Goal: Task Accomplishment & Management: Manage account settings

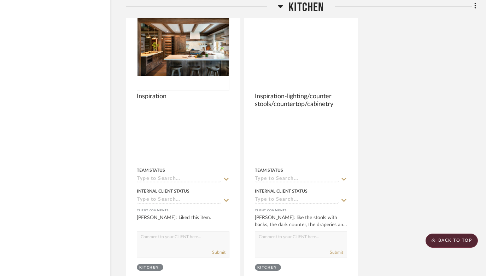
scroll to position [5477, 23]
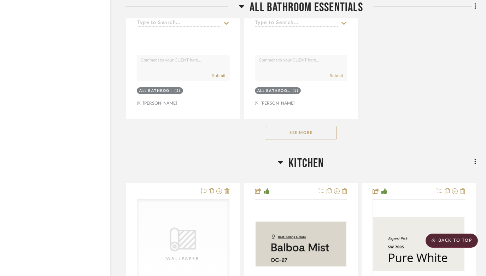
scroll to position [4790, 23]
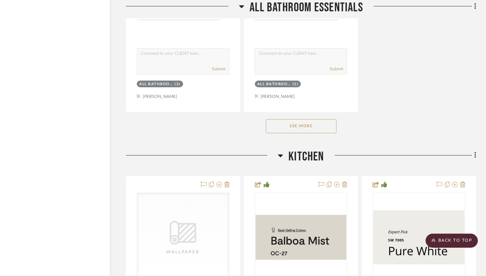
click at [304, 119] on button "See More" at bounding box center [301, 126] width 71 height 14
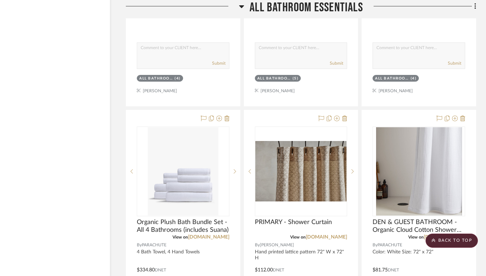
scroll to position [4177, 23]
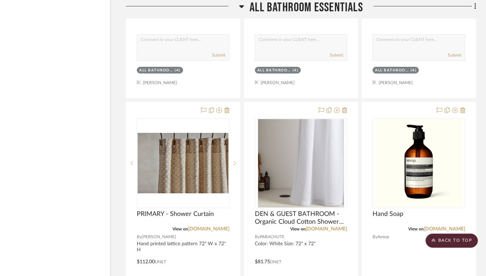
drag, startPoint x: 208, startPoint y: 80, endPoint x: 321, endPoint y: 188, distance: 156.9
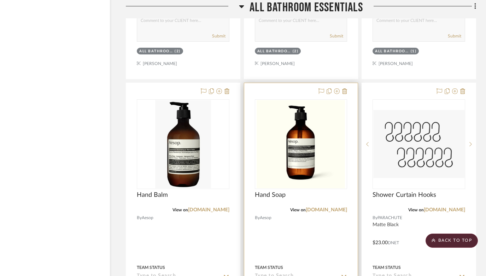
scroll to position [4698, 23]
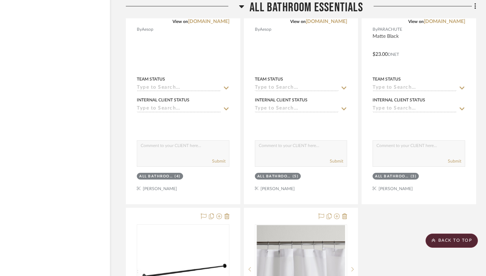
drag, startPoint x: 343, startPoint y: 185, endPoint x: 375, endPoint y: 246, distance: 69.5
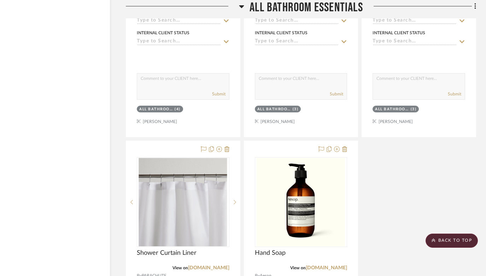
scroll to position [4775, 23]
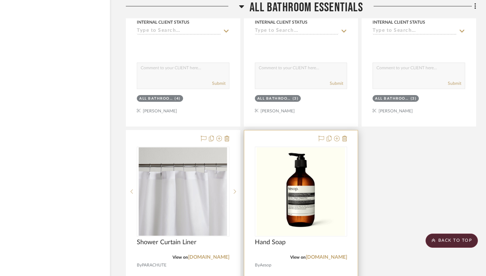
drag, startPoint x: 214, startPoint y: 106, endPoint x: 249, endPoint y: 156, distance: 61.5
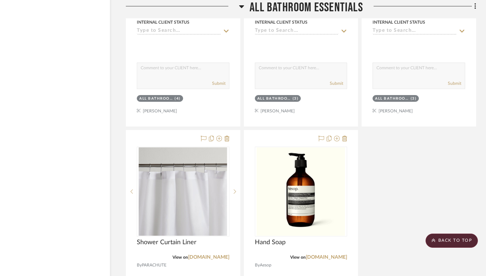
drag, startPoint x: 219, startPoint y: 108, endPoint x: 242, endPoint y: 164, distance: 60.3
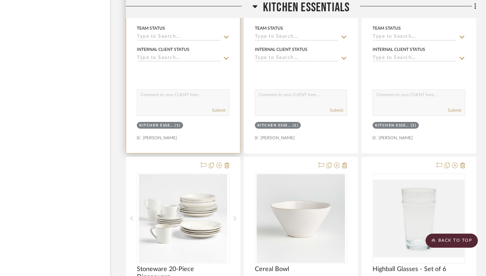
scroll to position [6446, 23]
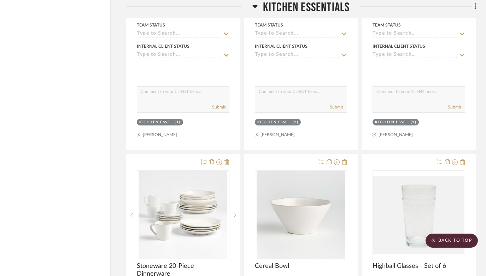
drag, startPoint x: 208, startPoint y: 137, endPoint x: 325, endPoint y: 214, distance: 140.1
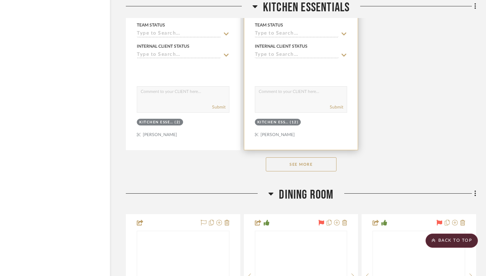
scroll to position [7097, 23]
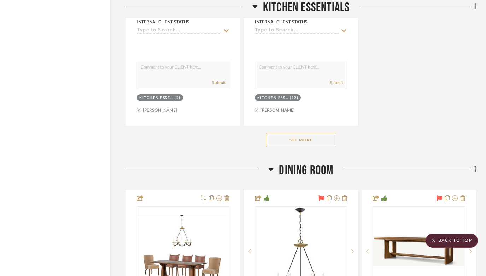
click at [298, 133] on button "See More" at bounding box center [301, 140] width 71 height 14
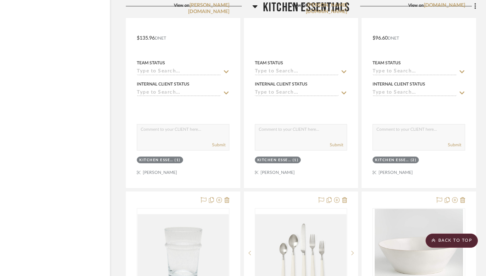
scroll to position [6774, 23]
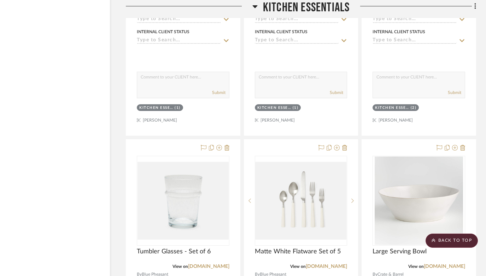
drag, startPoint x: 304, startPoint y: 121, endPoint x: 359, endPoint y: 226, distance: 118.8
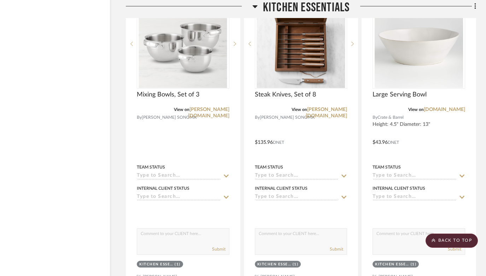
scroll to position [7083, 23]
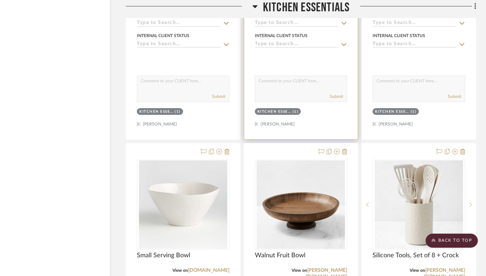
drag, startPoint x: 335, startPoint y: 114, endPoint x: 355, endPoint y: 174, distance: 63.0
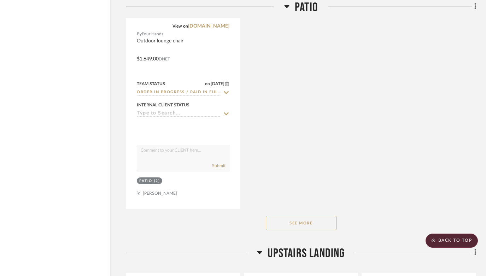
scroll to position [13597, 23]
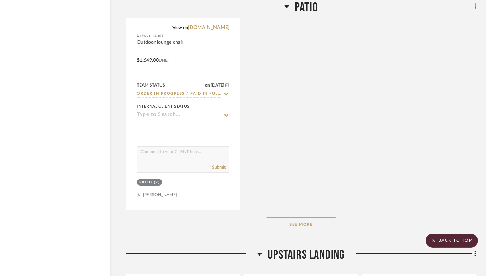
click at [284, 217] on button "See More" at bounding box center [301, 224] width 71 height 14
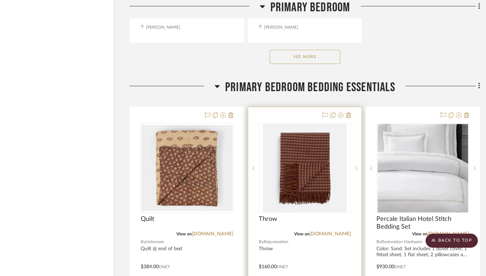
scroll to position [15112, 19]
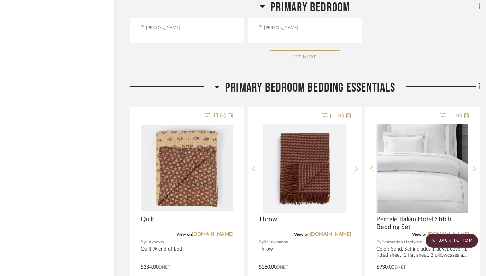
click at [192, 80] on div at bounding box center [172, 89] width 85 height 18
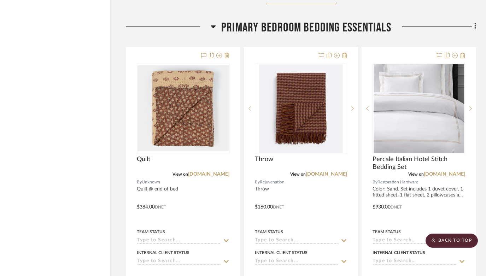
scroll to position [15171, 23]
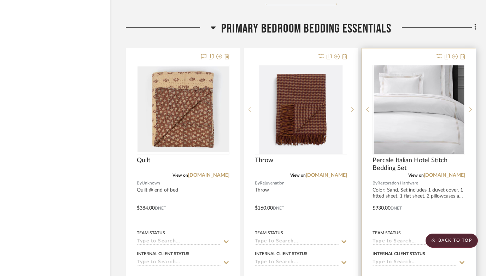
click at [387, 48] on div at bounding box center [419, 202] width 114 height 309
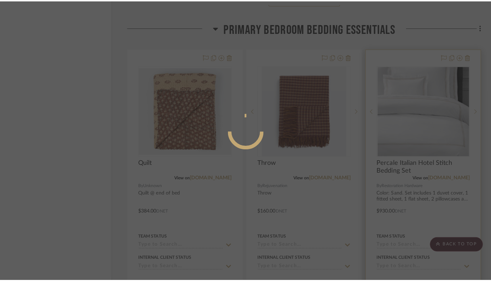
scroll to position [0, 0]
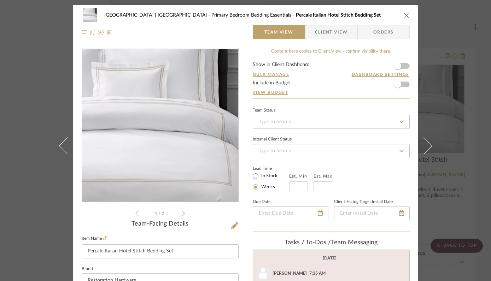
click at [406, 15] on icon "close" at bounding box center [406, 15] width 6 height 6
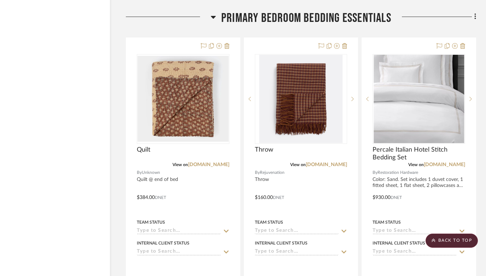
scroll to position [15178, 23]
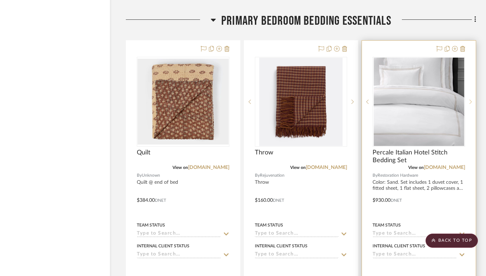
click at [472, 99] on sr-next-btn at bounding box center [470, 101] width 11 height 5
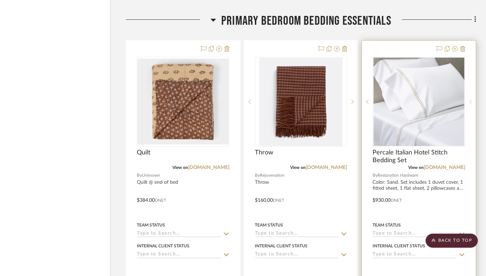
click at [472, 99] on sr-next-btn at bounding box center [470, 101] width 11 height 5
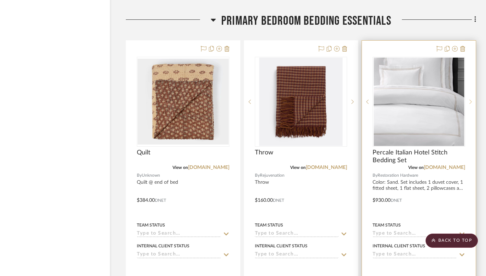
click at [471, 99] on icon at bounding box center [470, 101] width 2 height 5
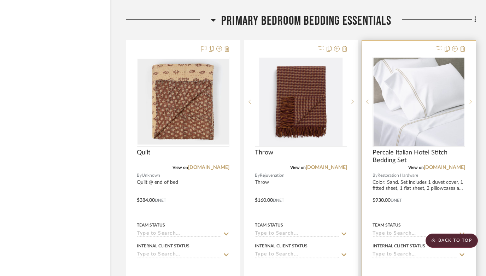
click at [470, 100] on icon at bounding box center [470, 102] width 2 height 4
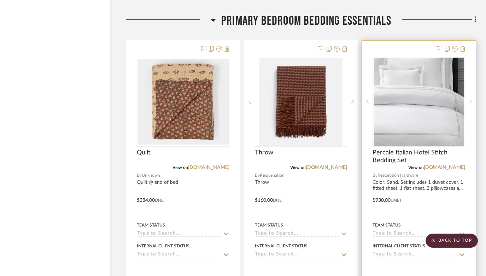
click at [470, 100] on icon at bounding box center [470, 102] width 2 height 4
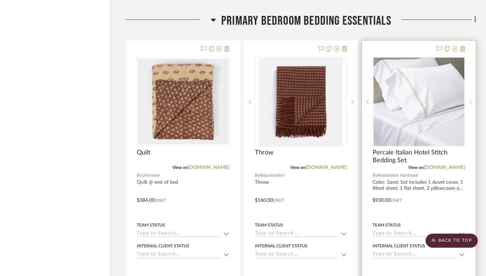
click at [470, 100] on icon at bounding box center [470, 102] width 2 height 4
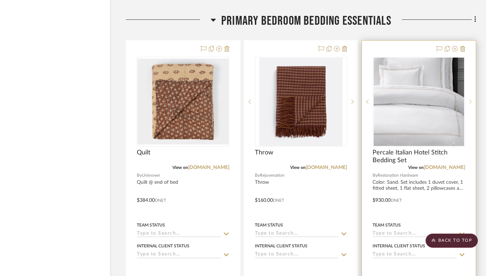
click at [470, 100] on icon at bounding box center [470, 102] width 2 height 4
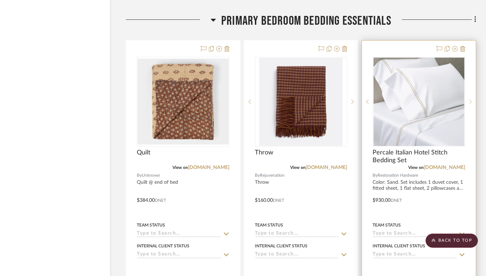
click at [471, 99] on icon at bounding box center [470, 101] width 2 height 5
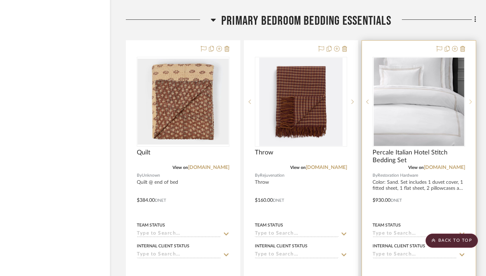
click at [470, 99] on icon at bounding box center [470, 101] width 2 height 5
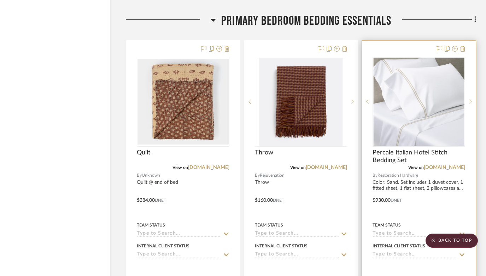
click at [471, 99] on sr-next-btn at bounding box center [470, 101] width 11 height 5
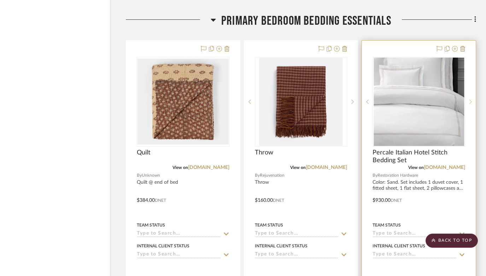
click at [471, 99] on sr-next-btn at bounding box center [470, 101] width 11 height 5
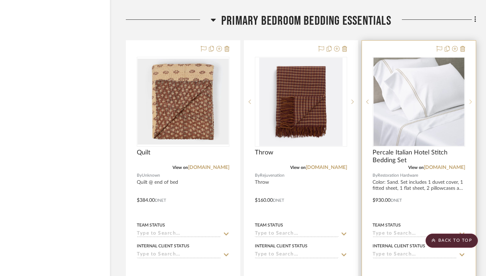
click at [470, 99] on icon at bounding box center [470, 101] width 2 height 5
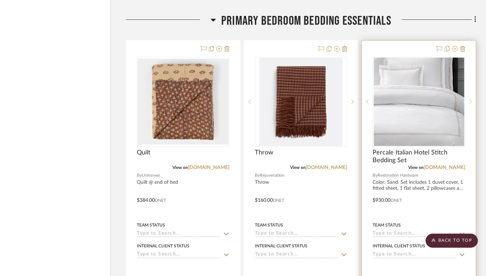
click at [470, 99] on icon at bounding box center [470, 101] width 2 height 5
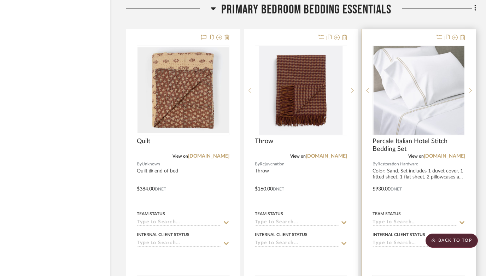
scroll to position [15178, 23]
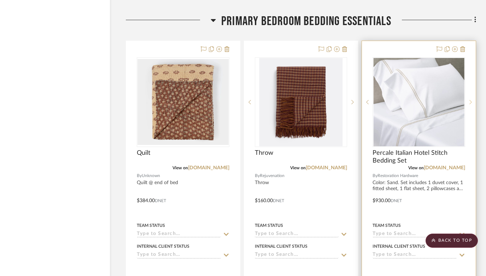
click at [469, 100] on icon at bounding box center [470, 102] width 2 height 5
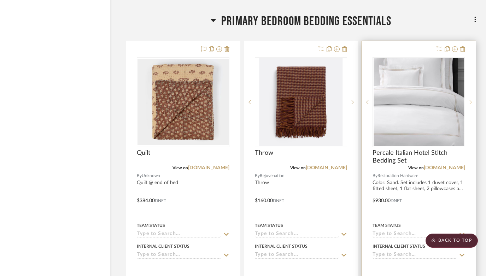
click at [469, 100] on icon at bounding box center [470, 102] width 2 height 5
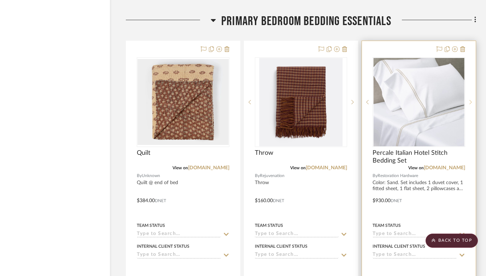
click at [471, 100] on icon at bounding box center [470, 102] width 2 height 5
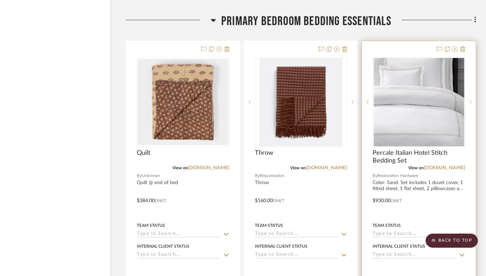
click at [471, 85] on div at bounding box center [470, 102] width 11 height 90
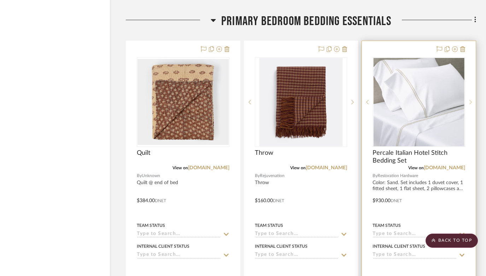
click at [471, 100] on icon at bounding box center [470, 102] width 2 height 5
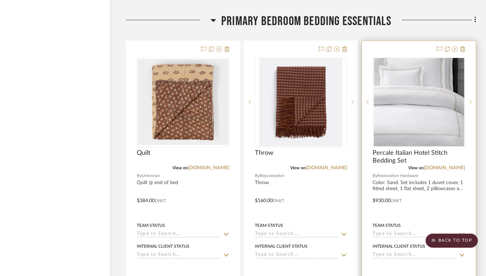
click at [470, 100] on icon at bounding box center [470, 102] width 2 height 5
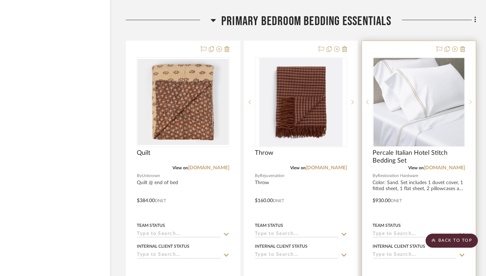
click at [470, 100] on icon at bounding box center [470, 102] width 2 height 5
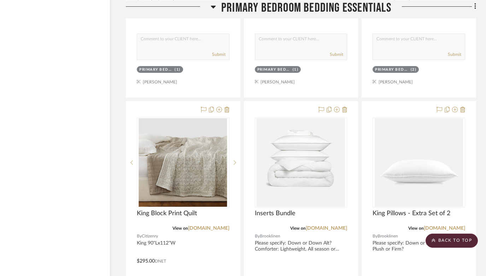
scroll to position [15432, 23]
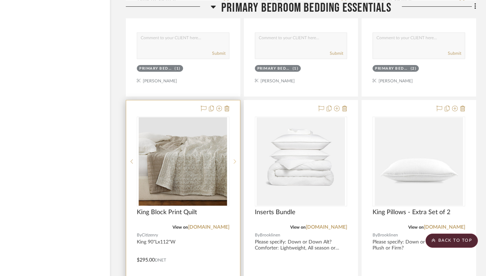
click at [233, 159] on icon at bounding box center [234, 161] width 2 height 5
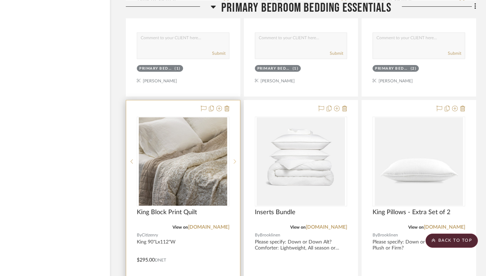
click at [236, 159] on icon at bounding box center [234, 161] width 2 height 5
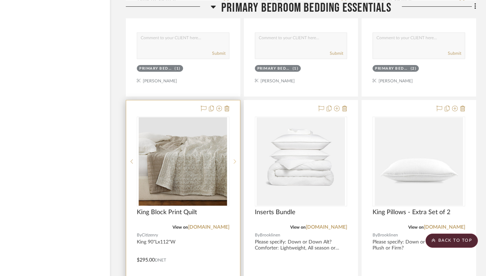
click at [235, 159] on icon at bounding box center [234, 161] width 2 height 4
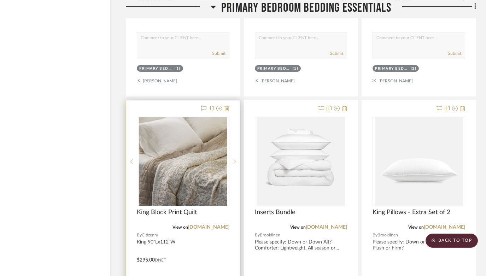
click at [235, 159] on icon at bounding box center [234, 161] width 2 height 5
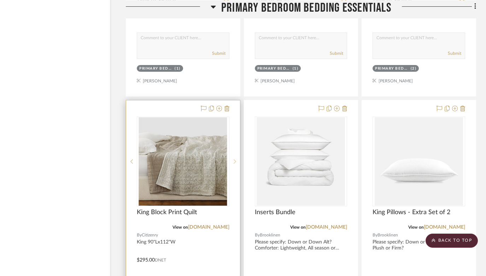
click at [235, 159] on icon at bounding box center [234, 161] width 2 height 5
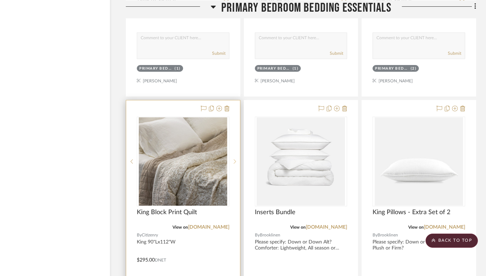
click at [235, 159] on icon at bounding box center [234, 161] width 2 height 5
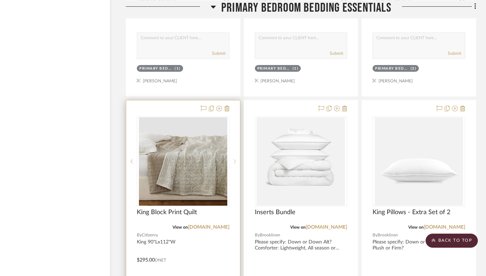
click at [235, 159] on icon at bounding box center [234, 161] width 2 height 5
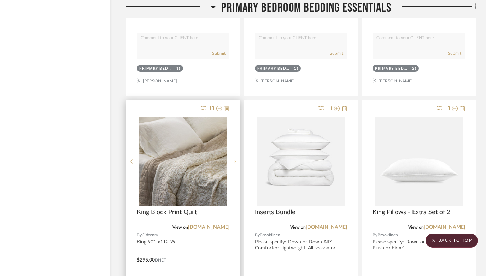
click at [235, 159] on icon at bounding box center [234, 161] width 2 height 5
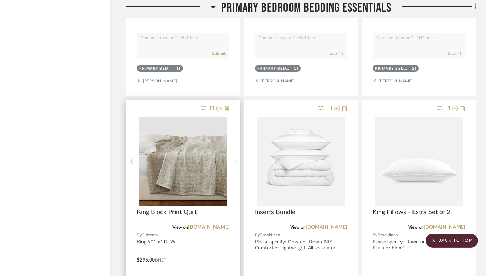
click at [235, 159] on icon at bounding box center [234, 161] width 2 height 5
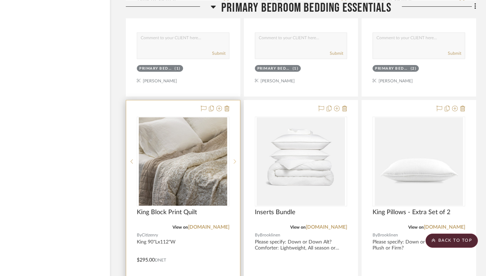
click at [235, 159] on icon at bounding box center [234, 161] width 2 height 5
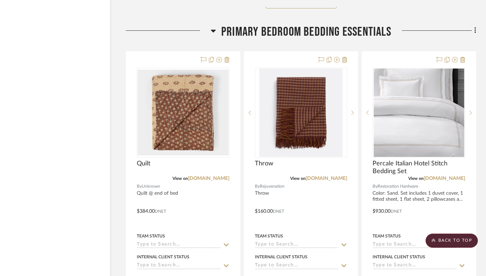
scroll to position [15168, 23]
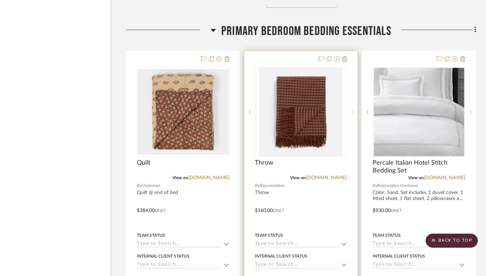
click at [352, 109] on icon at bounding box center [352, 111] width 2 height 5
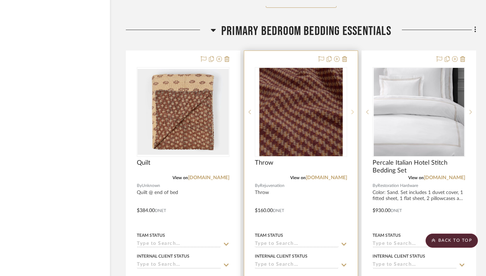
click at [352, 110] on icon at bounding box center [352, 112] width 2 height 4
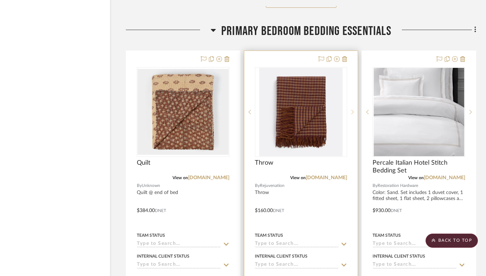
click at [352, 110] on icon at bounding box center [352, 112] width 2 height 4
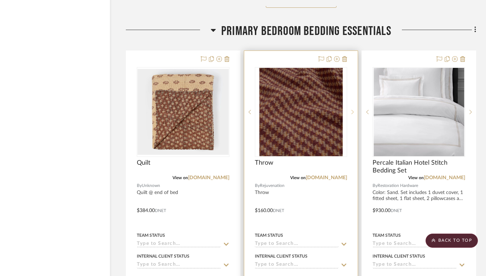
click at [352, 110] on icon at bounding box center [352, 112] width 2 height 4
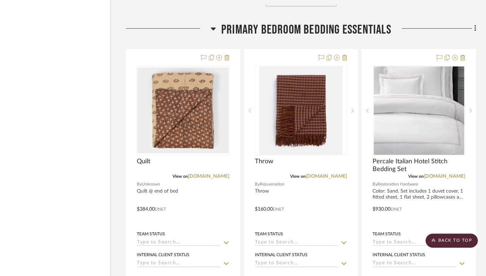
scroll to position [15161, 23]
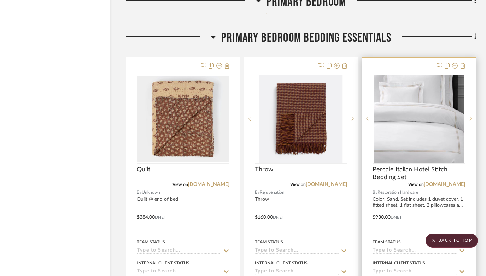
click at [470, 116] on icon at bounding box center [470, 118] width 2 height 5
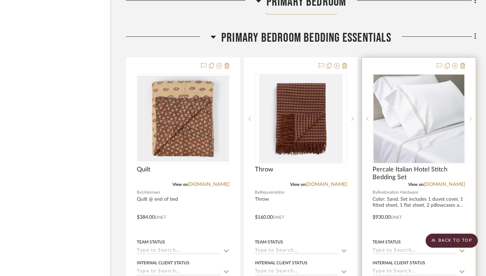
click at [470, 116] on icon at bounding box center [470, 118] width 2 height 5
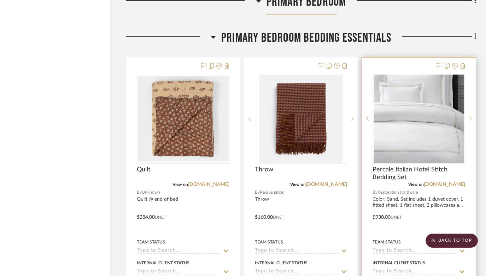
click at [470, 116] on icon at bounding box center [470, 118] width 2 height 5
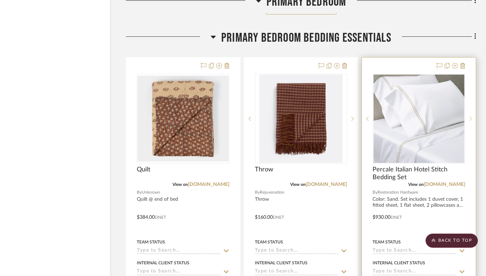
click at [470, 116] on icon at bounding box center [470, 118] width 2 height 5
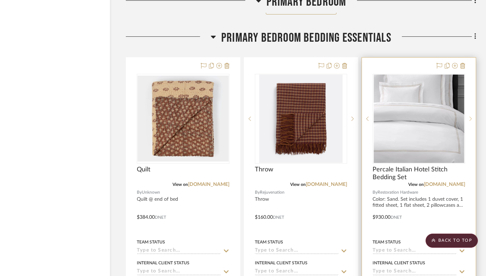
click at [469, 116] on icon at bounding box center [470, 118] width 2 height 5
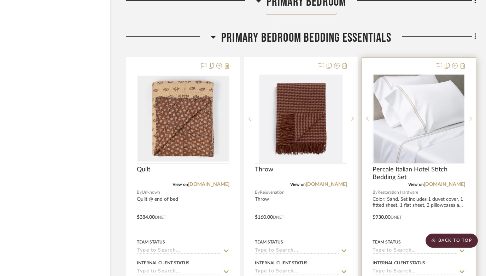
click at [469, 116] on icon at bounding box center [470, 118] width 2 height 5
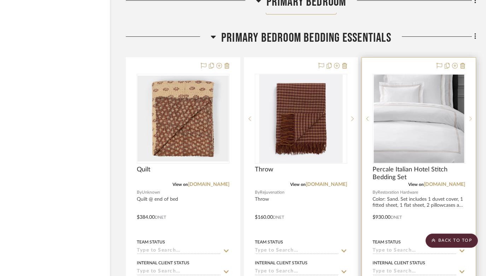
click at [470, 116] on icon at bounding box center [470, 118] width 2 height 5
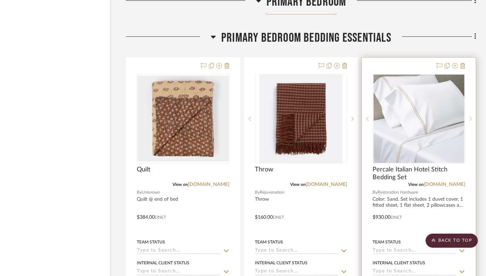
click at [470, 116] on icon at bounding box center [470, 118] width 2 height 5
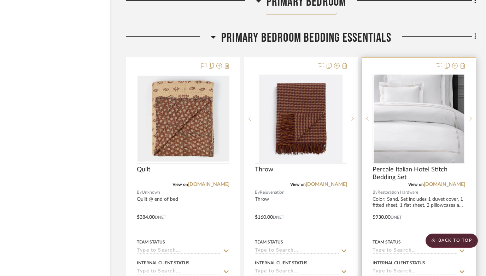
click at [470, 116] on icon at bounding box center [470, 118] width 2 height 5
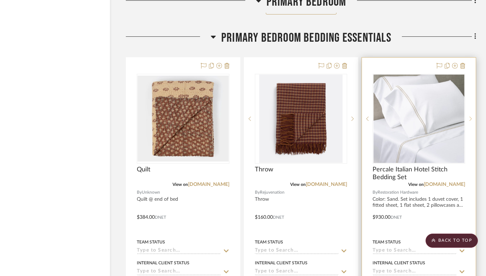
click at [470, 117] on icon at bounding box center [470, 119] width 2 height 4
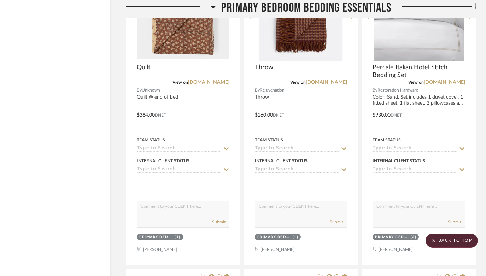
scroll to position [15171, 23]
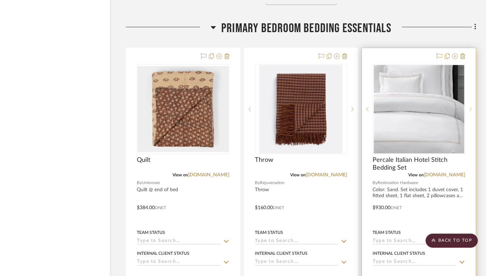
click at [468, 107] on sr-next-btn at bounding box center [470, 109] width 11 height 5
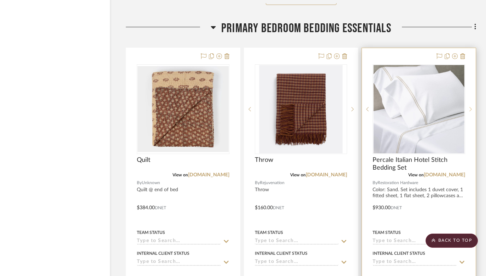
click at [470, 107] on icon at bounding box center [470, 109] width 2 height 4
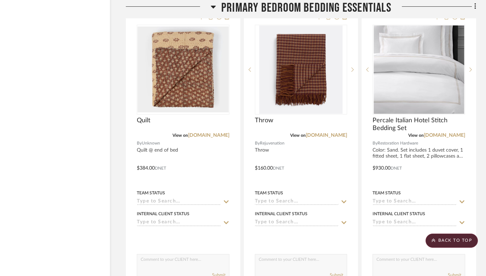
scroll to position [15177, 23]
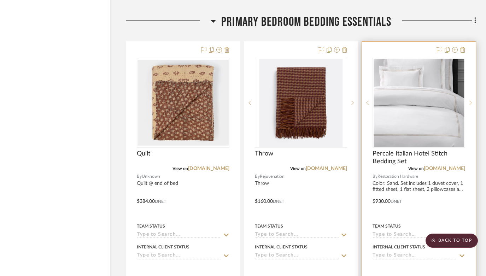
click at [470, 100] on icon at bounding box center [470, 102] width 2 height 5
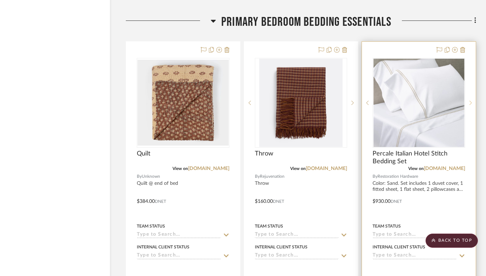
click at [470, 100] on icon at bounding box center [470, 102] width 2 height 5
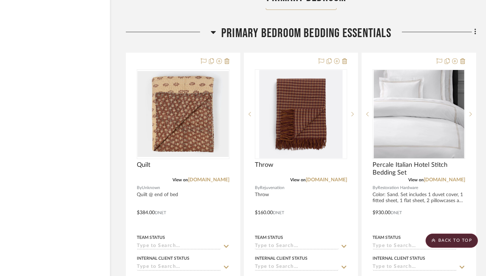
scroll to position [15176, 23]
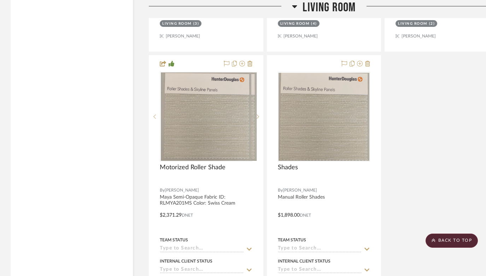
scroll to position [8556, 0]
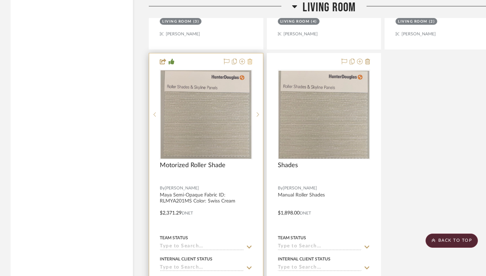
click at [251, 59] on icon at bounding box center [249, 62] width 5 height 6
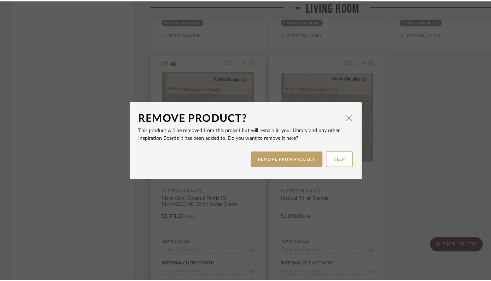
scroll to position [0, 0]
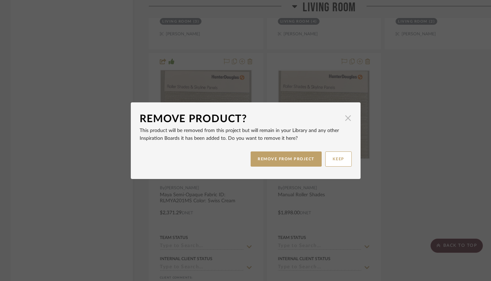
click at [347, 119] on span "button" at bounding box center [348, 118] width 14 height 14
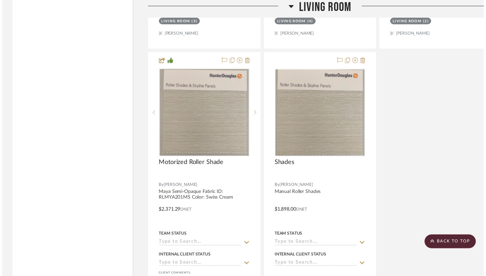
scroll to position [8556, 0]
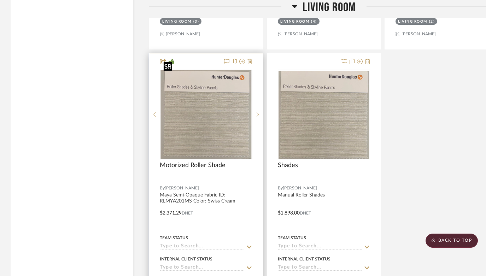
click at [215, 126] on img "0" at bounding box center [206, 114] width 91 height 88
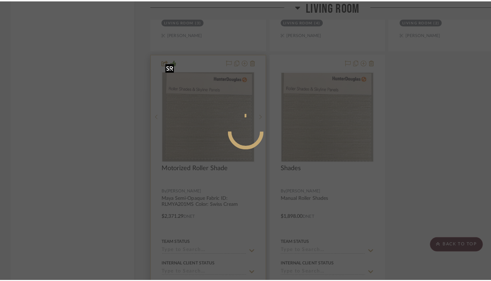
scroll to position [0, 0]
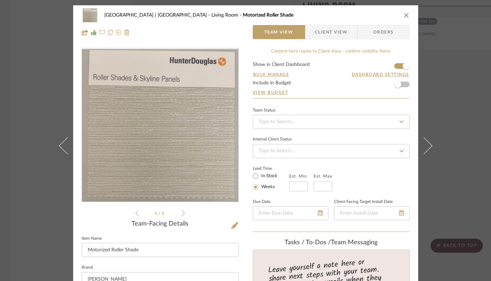
click at [182, 214] on icon at bounding box center [183, 213] width 3 height 6
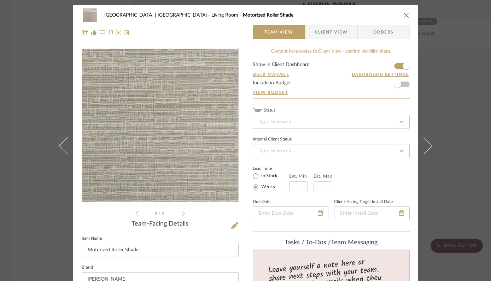
click at [180, 117] on img "1" at bounding box center [160, 125] width 152 height 153
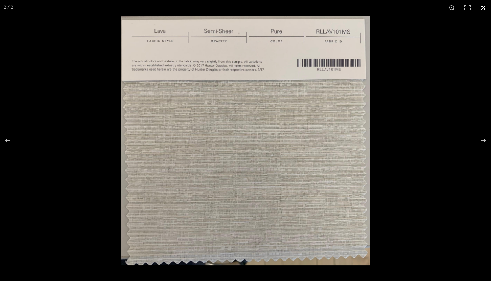
click at [483, 7] on button at bounding box center [483, 8] width 16 height 16
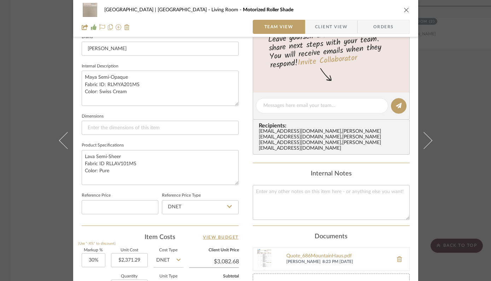
scroll to position [232, 0]
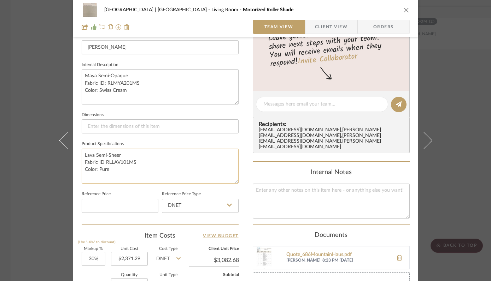
drag, startPoint x: 81, startPoint y: 153, endPoint x: 115, endPoint y: 170, distance: 38.5
click at [115, 170] on textarea "Lava Semi-Sheer Fabric ID RLLAV101MS Color: Pure" at bounding box center [160, 166] width 157 height 35
click at [403, 11] on icon "close" at bounding box center [406, 10] width 6 height 6
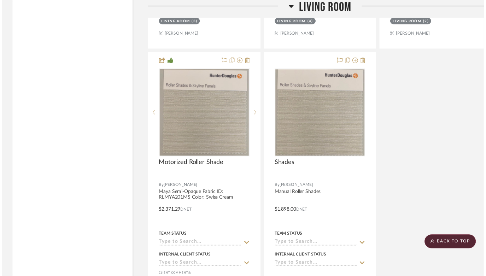
scroll to position [8556, 0]
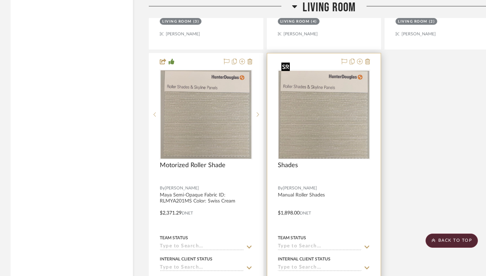
click at [331, 137] on img "0" at bounding box center [323, 115] width 91 height 88
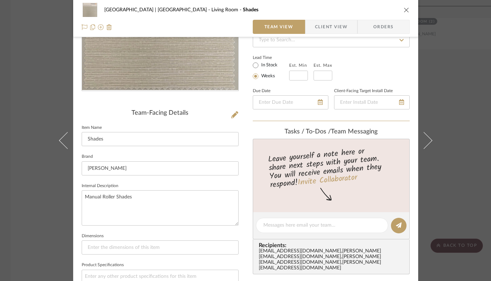
scroll to position [155, 0]
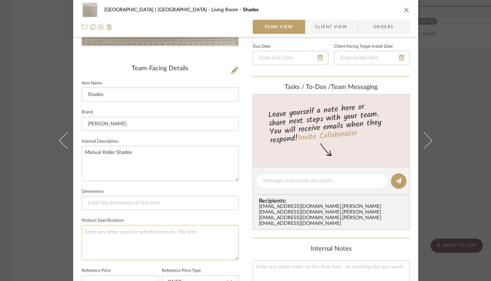
click at [127, 231] on textarea at bounding box center [160, 242] width 157 height 35
paste textarea "Lava Semi-Sheer Fabric ID RLLAV101MS Color: Pure"
type textarea "Lava Semi-Sheer Fabric ID RLLAV101MS Color: Pure"
click at [362, 227] on summary-project-messaging "Tasks / To-Dos / team Messaging Leave yourself a note here or share next steps …" at bounding box center [331, 161] width 157 height 155
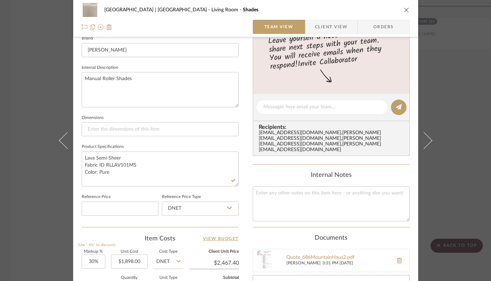
scroll to position [257, 0]
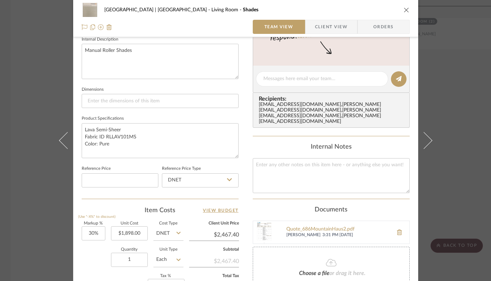
click at [403, 9] on icon "close" at bounding box center [406, 10] width 6 height 6
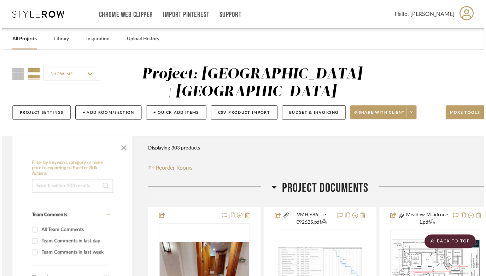
scroll to position [8556, 0]
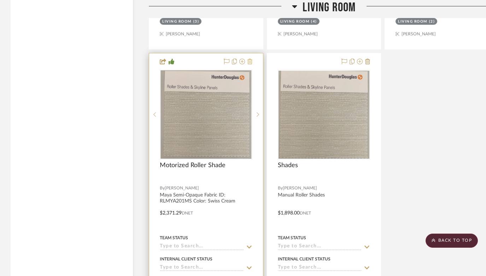
click at [250, 59] on icon at bounding box center [249, 62] width 5 height 6
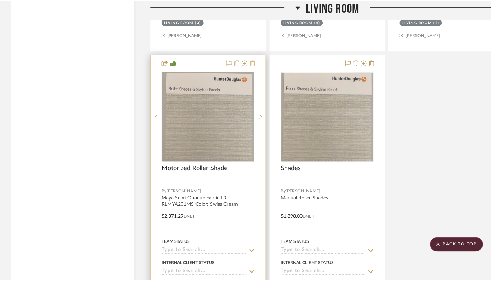
scroll to position [0, 0]
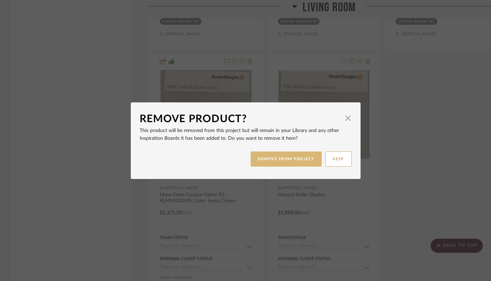
click at [285, 162] on button "REMOVE FROM PROJECT" at bounding box center [285, 159] width 71 height 15
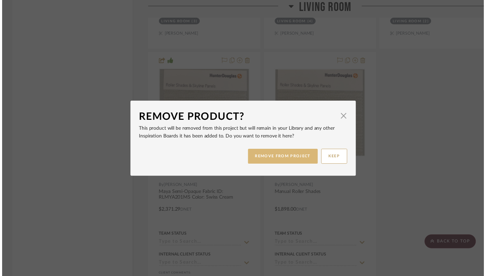
scroll to position [8556, 0]
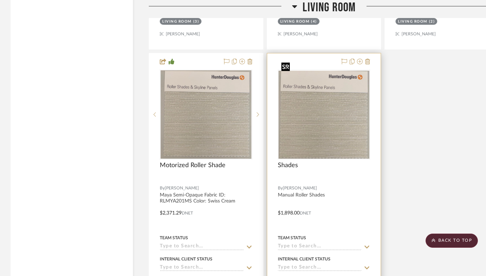
click at [345, 105] on img "0" at bounding box center [323, 115] width 91 height 88
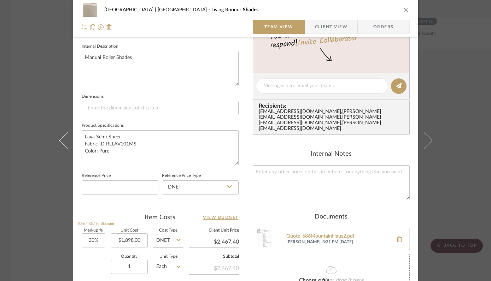
scroll to position [252, 0]
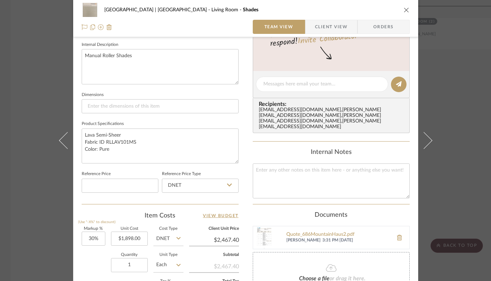
click at [404, 9] on icon "close" at bounding box center [406, 10] width 6 height 6
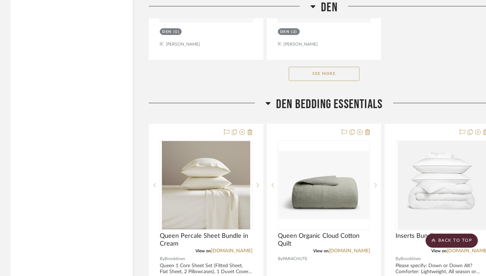
scroll to position [9871, 0]
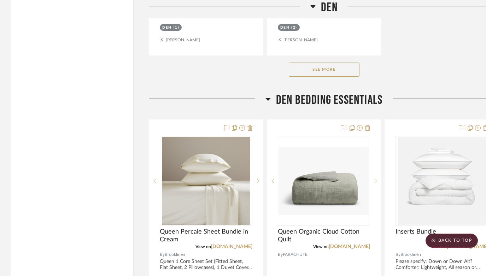
click at [334, 63] on button "See More" at bounding box center [324, 70] width 71 height 14
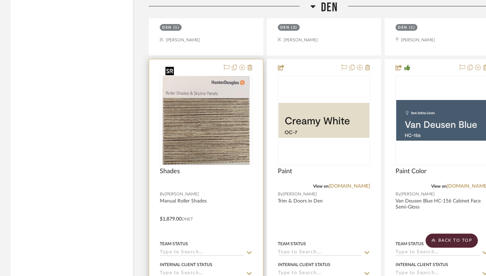
click at [0, 0] on img at bounding box center [0, 0] width 0 height 0
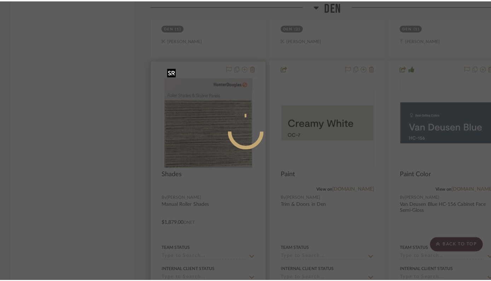
scroll to position [0, 0]
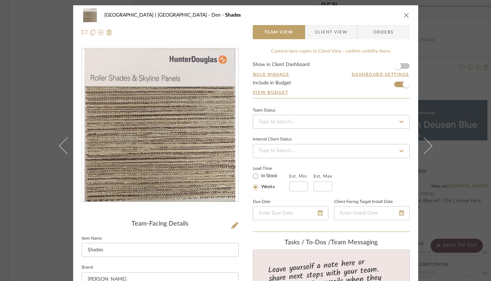
click at [404, 15] on icon "close" at bounding box center [406, 15] width 6 height 6
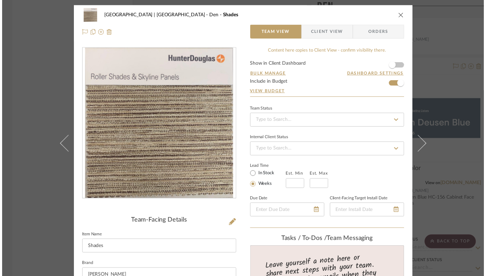
scroll to position [9871, 0]
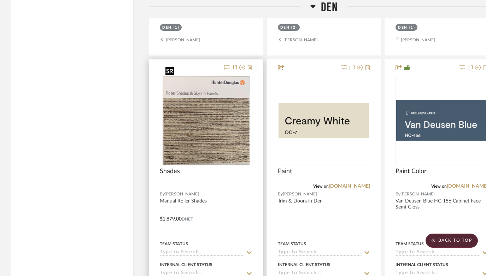
click at [217, 137] on img "0" at bounding box center [205, 120] width 87 height 88
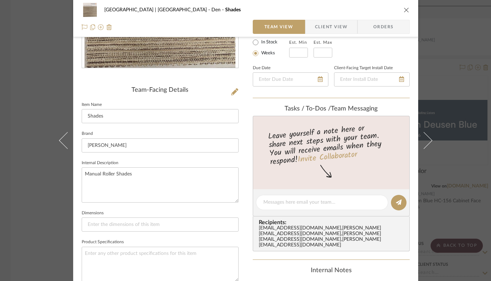
scroll to position [156, 0]
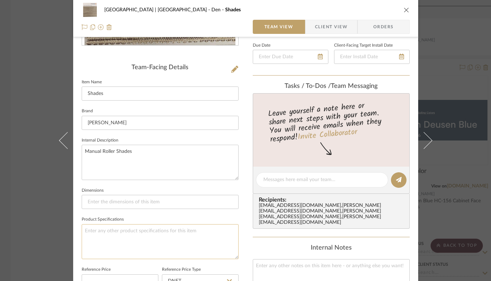
click at [178, 233] on textarea at bounding box center [160, 241] width 157 height 35
paste textarea "Maya Semi-Opaque Fabric ID: RLMYA201MS Color: Swiss Cream"
click at [217, 254] on textarea "Maya Semi-Opaque Fabric ID: RLMYA201MS Color: Swiss Cream" at bounding box center [160, 241] width 157 height 35
type textarea "Maya Semi-Opaque Fabric ID: RLMYA201MS Color: Swiss Cream"
click at [401, 6] on div "Meadow Mountain | Vail Valley Den Shades" at bounding box center [246, 10] width 328 height 14
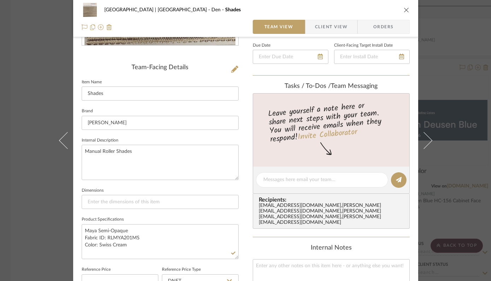
click at [403, 8] on icon "close" at bounding box center [406, 10] width 6 height 6
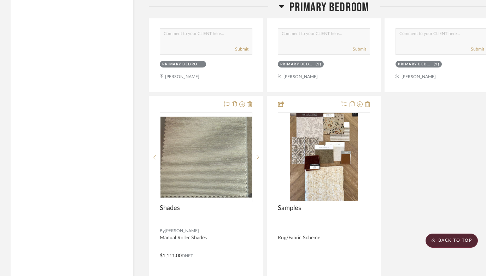
scroll to position [15702, 0]
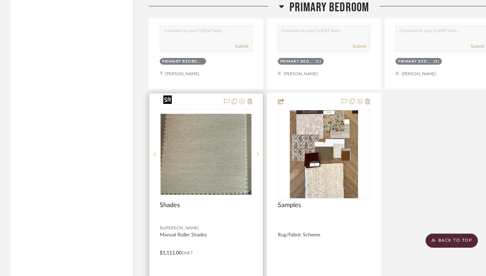
click at [202, 129] on img "0" at bounding box center [205, 154] width 91 height 81
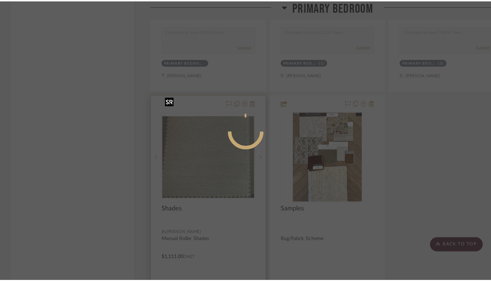
scroll to position [0, 0]
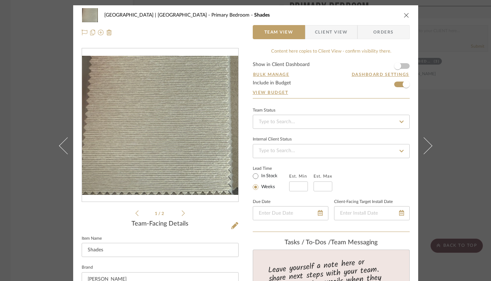
click at [182, 212] on icon at bounding box center [183, 213] width 3 height 6
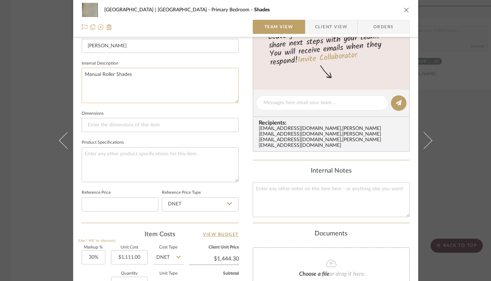
scroll to position [255, 0]
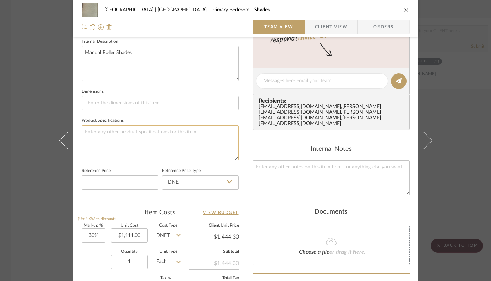
click at [132, 133] on textarea at bounding box center [160, 142] width 157 height 35
type textarea "Fayyum Parchment"
click at [403, 10] on icon "close" at bounding box center [406, 10] width 6 height 6
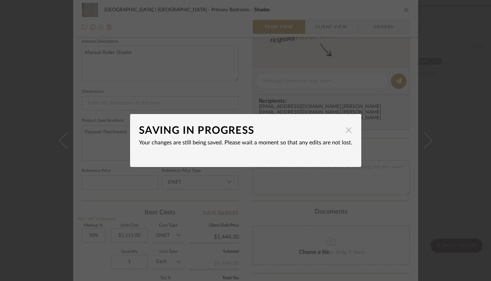
click at [345, 129] on span "button" at bounding box center [348, 130] width 14 height 14
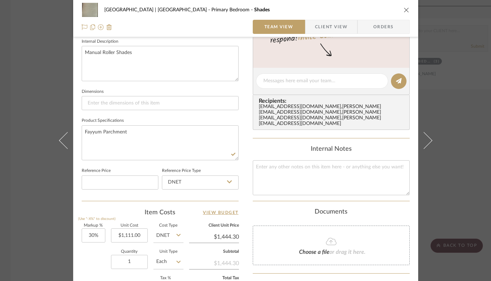
click at [403, 7] on icon "close" at bounding box center [406, 10] width 6 height 6
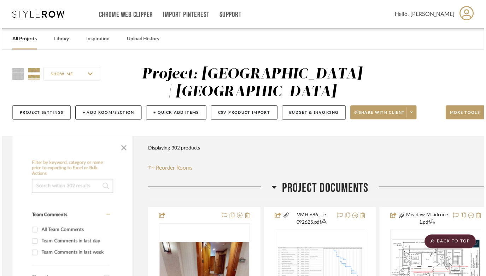
scroll to position [15702, 0]
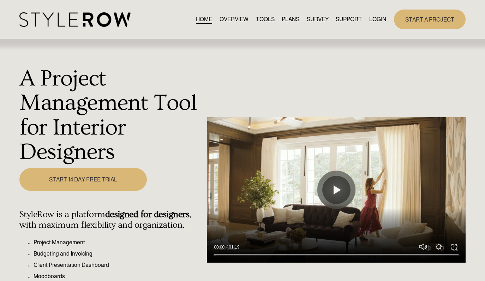
click at [376, 22] on link "LOGIN" at bounding box center [377, 20] width 17 height 10
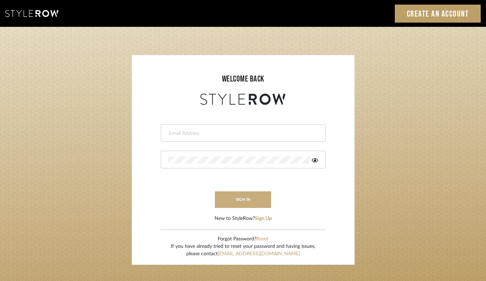
type input "[PERSON_NAME][EMAIL_ADDRESS][DOMAIN_NAME]"
click at [242, 200] on button "sign in" at bounding box center [243, 199] width 57 height 17
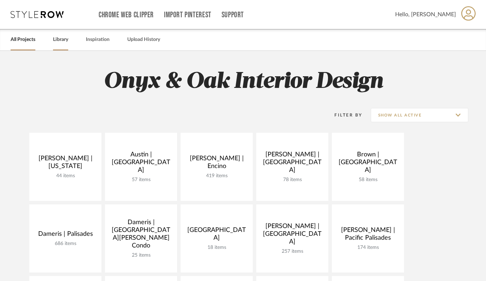
click at [63, 41] on link "Library" at bounding box center [60, 40] width 15 height 10
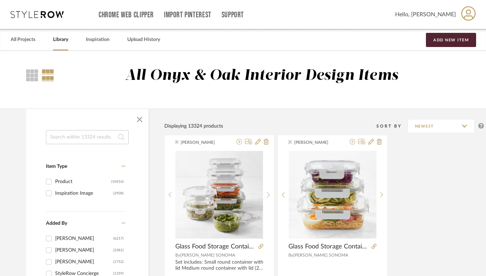
click at [69, 138] on input at bounding box center [87, 137] width 83 height 14
type input "shades"
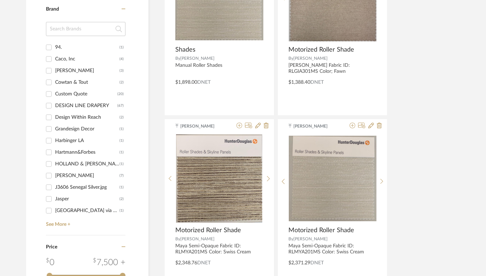
scroll to position [461, 0]
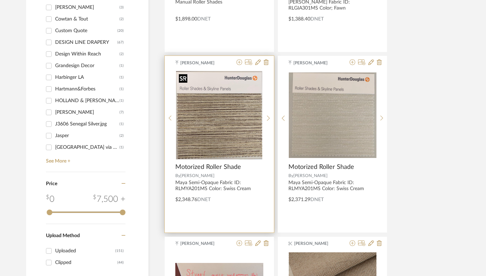
click at [214, 123] on img "0" at bounding box center [219, 115] width 86 height 88
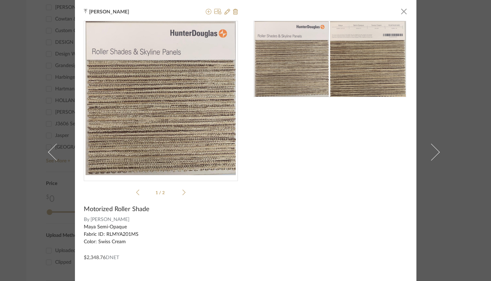
scroll to position [23, 0]
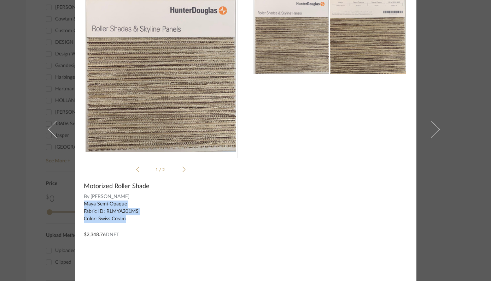
drag, startPoint x: 77, startPoint y: 203, endPoint x: 129, endPoint y: 220, distance: 53.9
click at [129, 220] on div "Molly Schirmang × 1 / 2 Motorized Roller Shade By Hunter Douglas Maya Semi-Opaq…" at bounding box center [245, 129] width 341 height 304
copy div "Maya Semi-Opaque Fabric ID: RLMYA201MS Color: Swiss Cream"
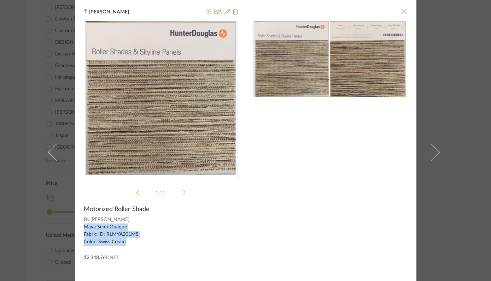
click at [400, 13] on span "button" at bounding box center [404, 11] width 14 height 14
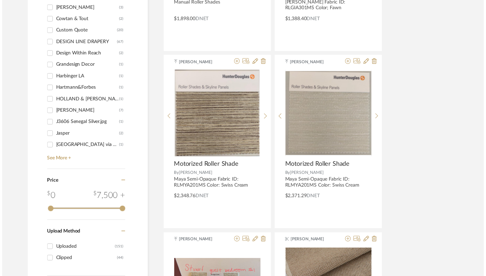
scroll to position [461, 0]
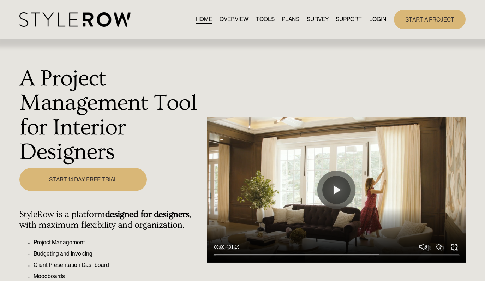
click at [380, 15] on link "LOGIN" at bounding box center [377, 20] width 17 height 10
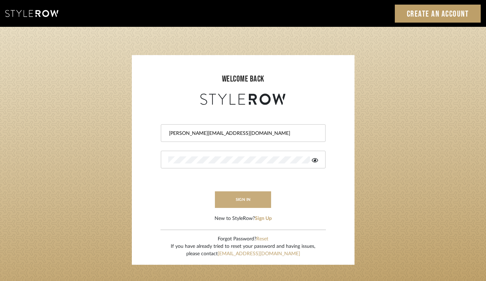
click at [248, 203] on button "sign in" at bounding box center [243, 199] width 57 height 17
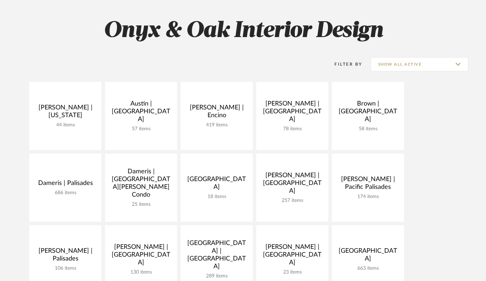
scroll to position [52, 0]
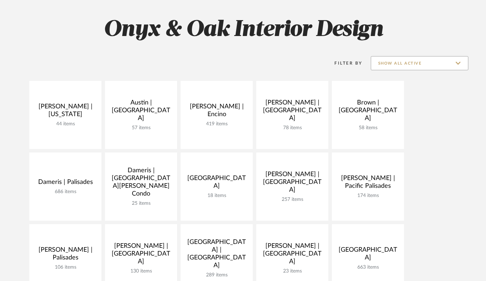
click at [458, 64] on input "Show All Active" at bounding box center [418, 63] width 97 height 14
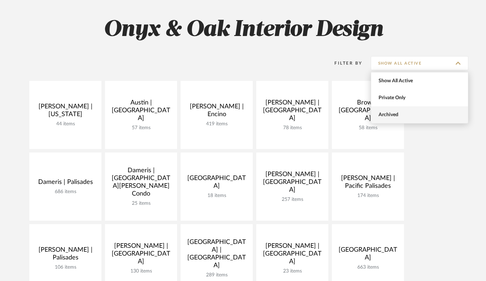
click at [403, 116] on span "Archived" at bounding box center [420, 115] width 84 height 6
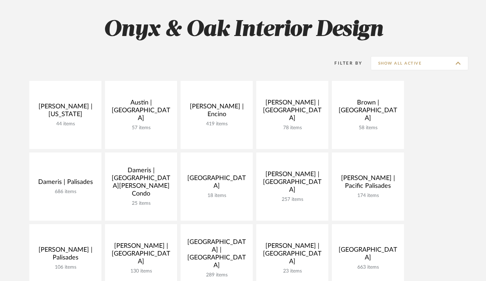
type input "Archived"
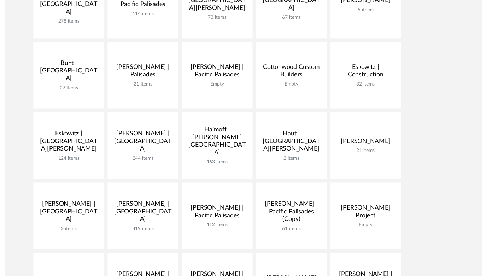
scroll to position [185, 0]
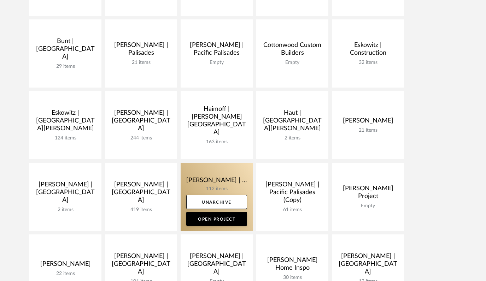
click at [201, 179] on link at bounding box center [216, 197] width 72 height 68
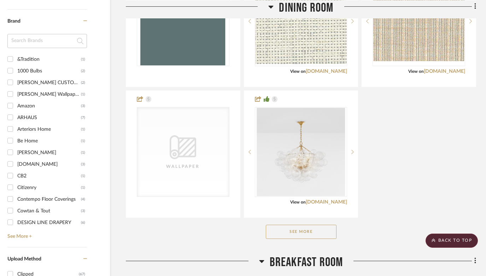
scroll to position [717, 23]
click at [297, 227] on button "See More" at bounding box center [301, 231] width 71 height 14
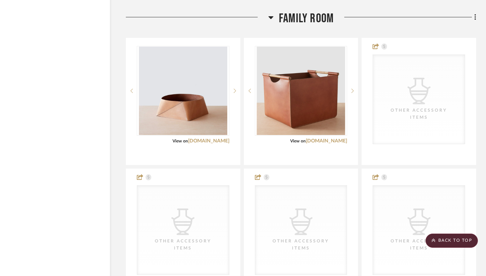
scroll to position [2174, 23]
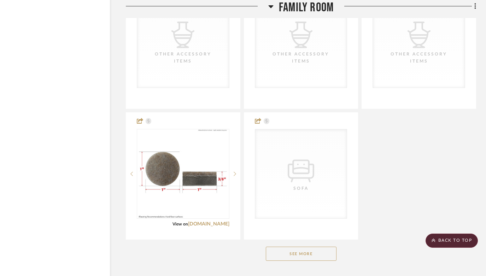
click at [297, 246] on button "See More" at bounding box center [301, 253] width 71 height 14
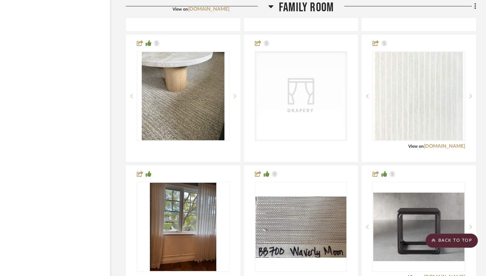
scroll to position [2520, 23]
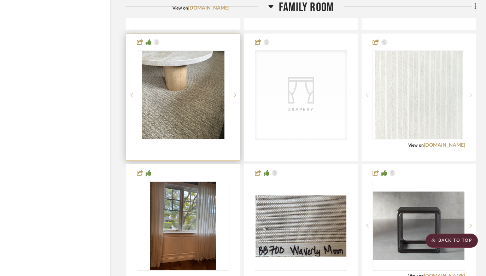
click at [185, 128] on div at bounding box center [183, 97] width 114 height 126
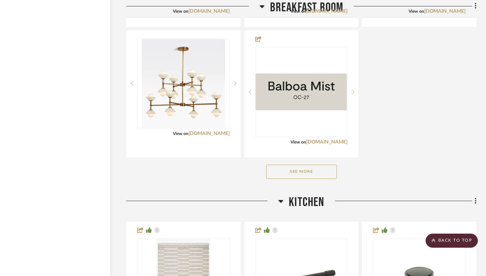
scroll to position [1361, 23]
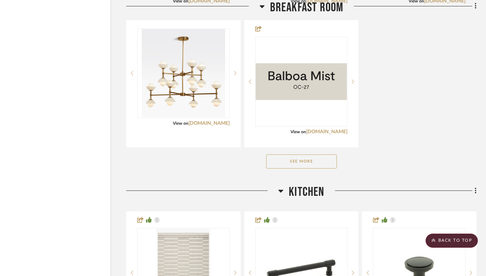
click at [287, 159] on button "See More" at bounding box center [301, 161] width 71 height 14
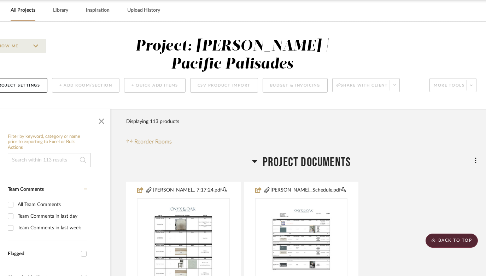
scroll to position [0, 23]
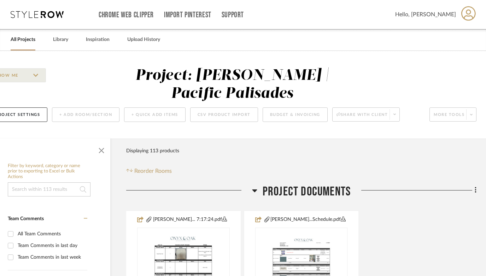
click at [400, 164] on div "Filter Products Displaying 113 products Reorder Rooms" at bounding box center [301, 159] width 350 height 31
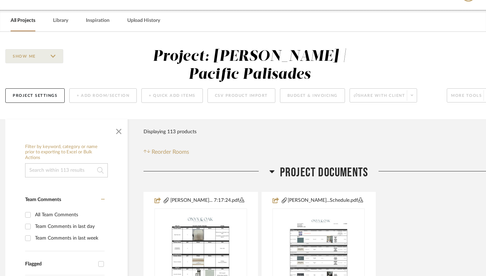
scroll to position [19, 23]
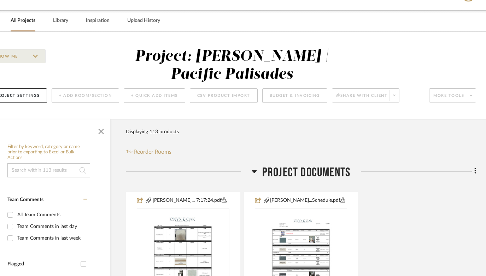
click at [434, 49] on div "SHOW ME Project: Horowitz | Pacific Palisades Project Settings + Add Room/Secti…" at bounding box center [231, 78] width 509 height 60
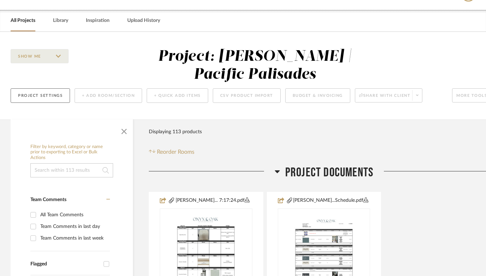
click at [40, 91] on button "Project Settings" at bounding box center [40, 95] width 59 height 14
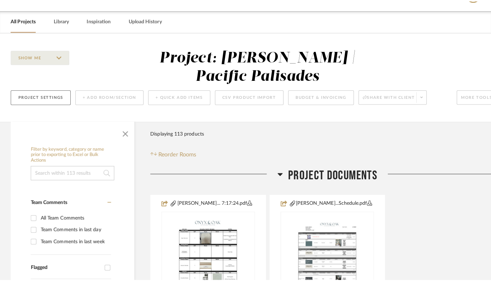
scroll to position [0, 0]
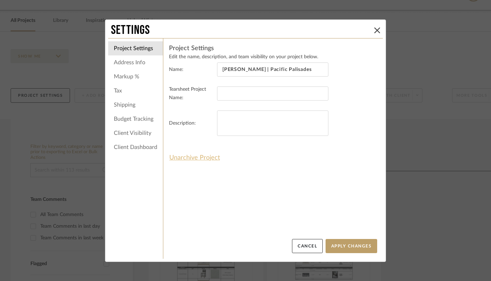
click at [193, 159] on button "Unarchive Project" at bounding box center [194, 158] width 51 height 12
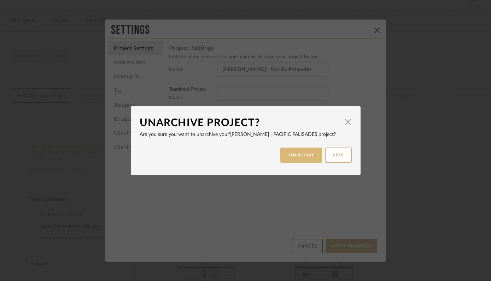
click at [293, 157] on button "UNARCHIVE" at bounding box center [300, 155] width 41 height 15
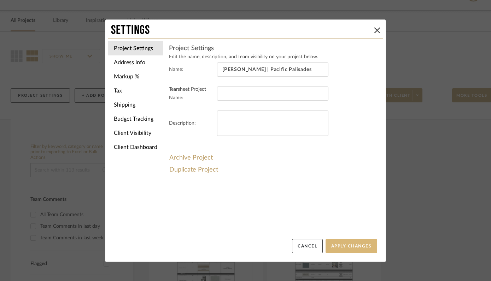
click at [350, 246] on button "Apply Changes" at bounding box center [351, 246] width 52 height 14
click at [374, 29] on icon at bounding box center [377, 31] width 6 height 6
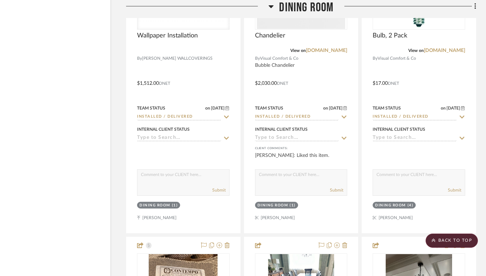
scroll to position [1639, 23]
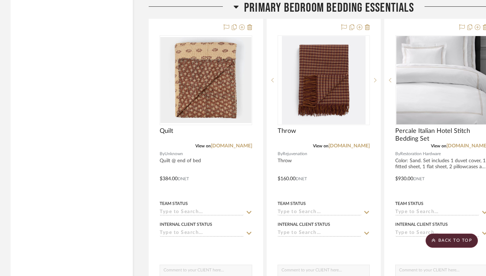
scroll to position [16163, 0]
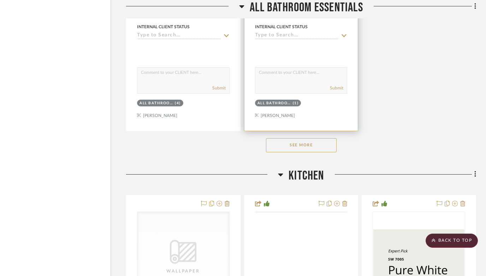
scroll to position [4793, 23]
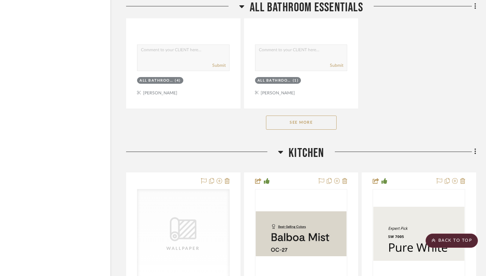
click at [309, 117] on button "See More" at bounding box center [301, 122] width 71 height 14
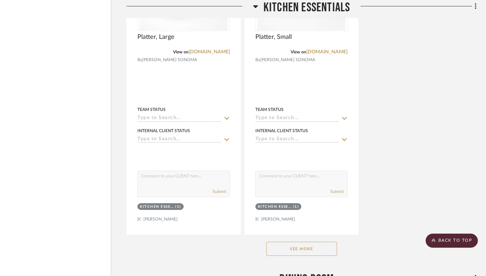
scroll to position [7929, 22]
click at [303, 241] on button "See More" at bounding box center [301, 248] width 71 height 14
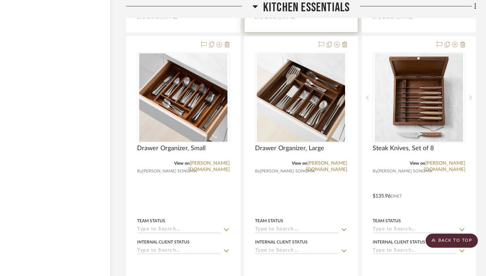
scroll to position [10637, 23]
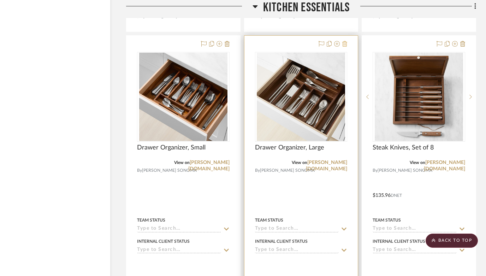
click at [345, 41] on icon at bounding box center [344, 44] width 5 height 6
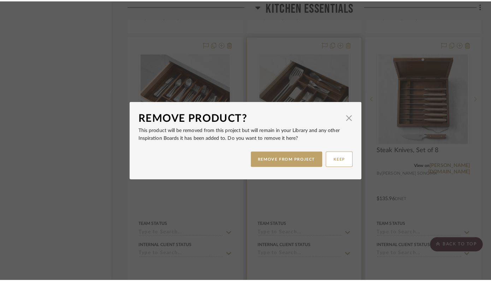
scroll to position [0, 0]
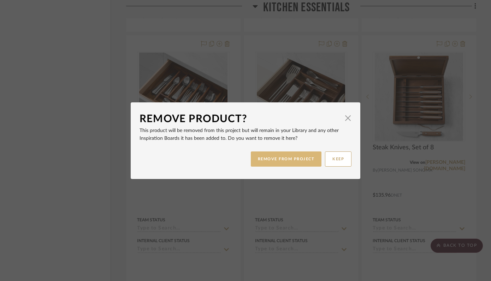
click at [298, 156] on button "REMOVE FROM PROJECT" at bounding box center [286, 159] width 71 height 15
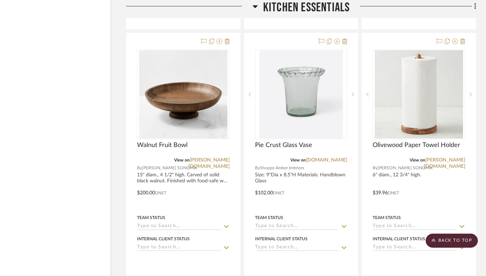
scroll to position [10920, 23]
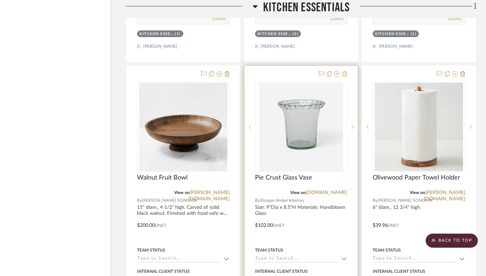
click at [347, 71] on icon at bounding box center [344, 74] width 5 height 6
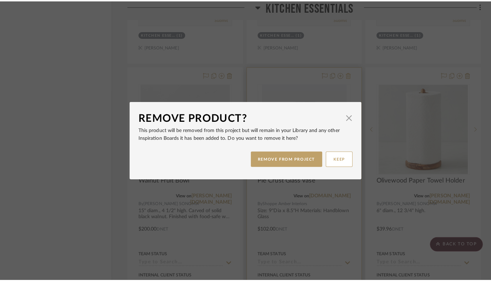
scroll to position [0, 0]
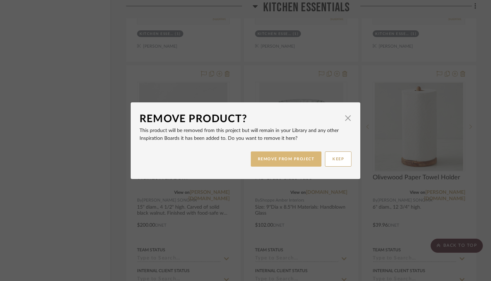
click at [307, 162] on button "REMOVE FROM PROJECT" at bounding box center [286, 159] width 71 height 15
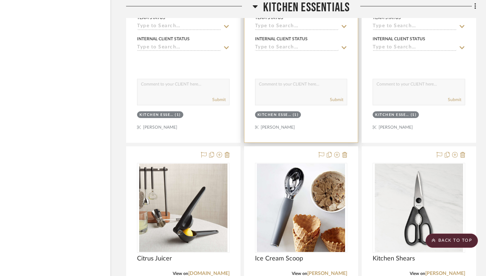
scroll to position [11486, 23]
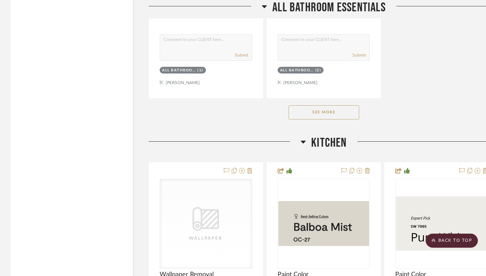
scroll to position [4805, 0]
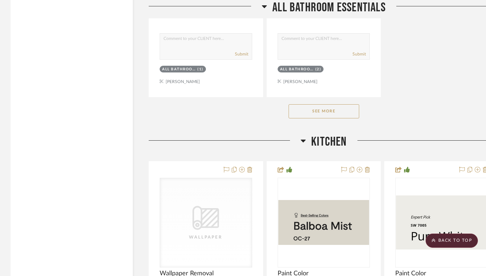
click at [321, 104] on button "See More" at bounding box center [324, 111] width 71 height 14
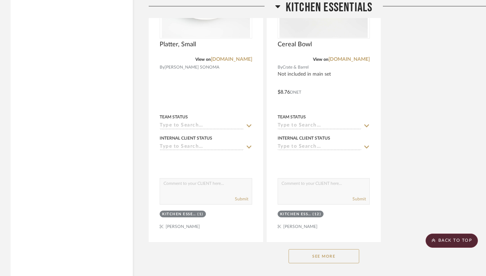
scroll to position [7309, 0]
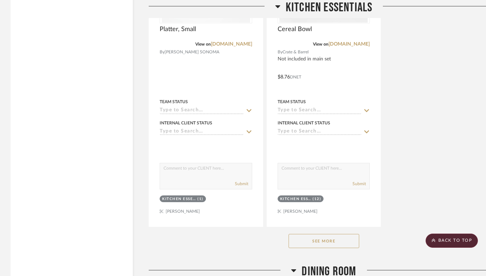
click at [306, 234] on button "See More" at bounding box center [324, 241] width 71 height 14
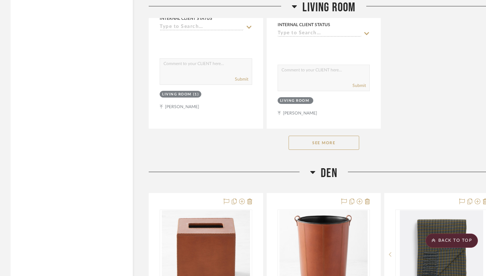
scroll to position [12830, 0]
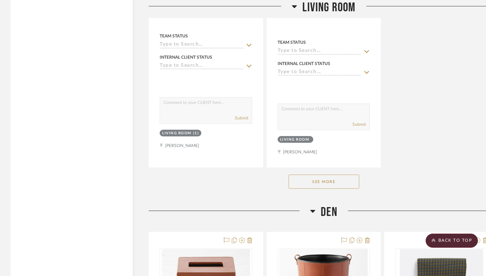
click at [325, 174] on button "See More" at bounding box center [324, 181] width 71 height 14
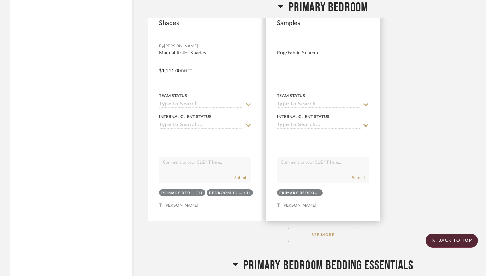
scroll to position [20274, 1]
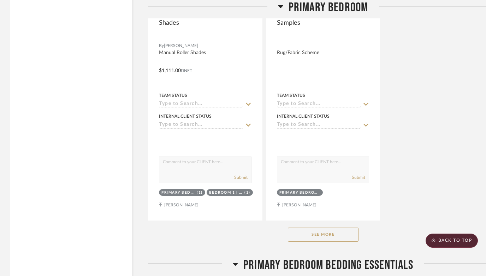
click at [319, 227] on button "See More" at bounding box center [323, 234] width 71 height 14
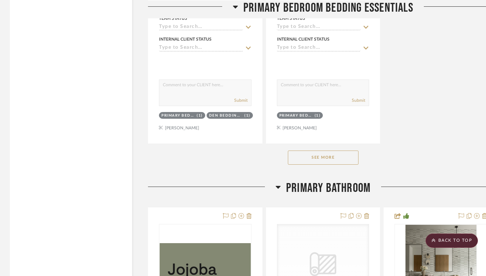
scroll to position [23237, 1]
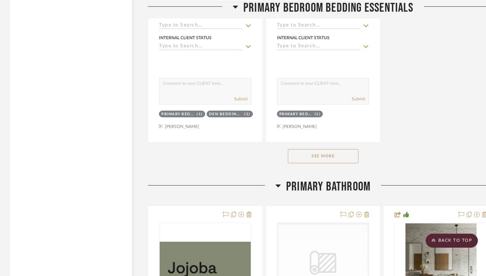
click at [329, 149] on button "See More" at bounding box center [323, 156] width 71 height 14
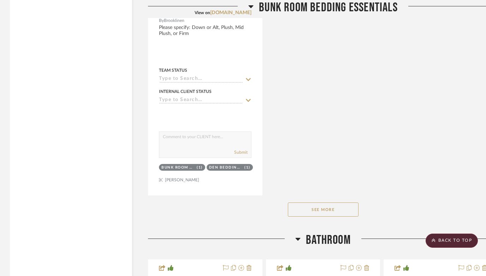
scroll to position [25899, 1]
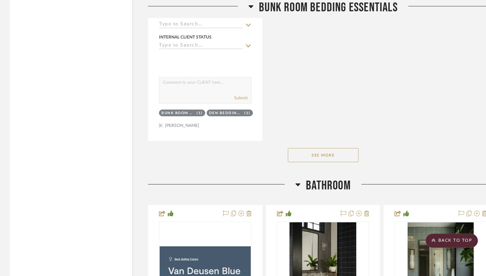
click at [333, 148] on button "See More" at bounding box center [323, 155] width 71 height 14
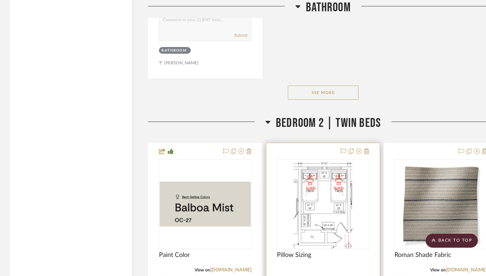
scroll to position [26931, 1]
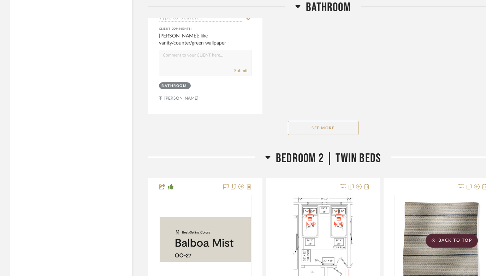
click at [329, 121] on button "See More" at bounding box center [323, 128] width 71 height 14
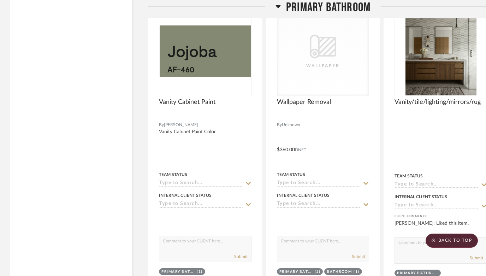
scroll to position [23229, 1]
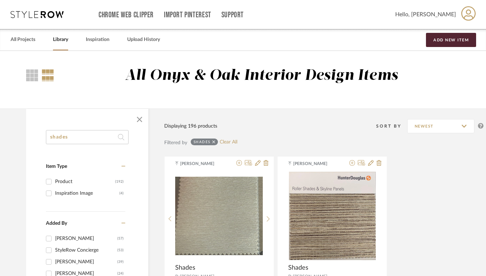
drag, startPoint x: 76, startPoint y: 138, endPoint x: 13, endPoint y: 138, distance: 62.9
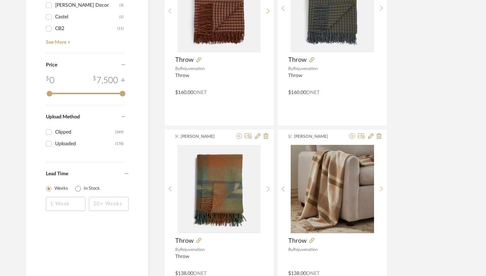
scroll to position [628, 0]
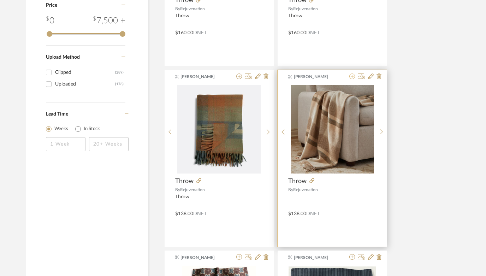
type input "throw"
click at [352, 77] on icon at bounding box center [352, 76] width 6 height 6
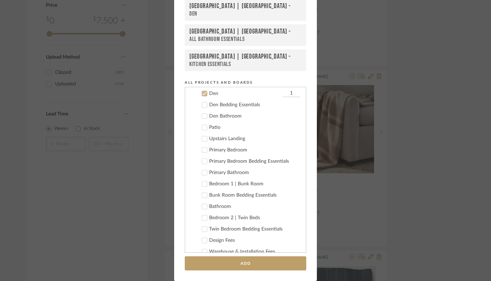
scroll to position [362, 0]
click at [202, 91] on icon at bounding box center [204, 93] width 5 height 5
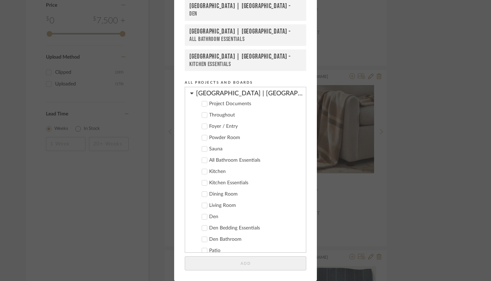
scroll to position [246, 0]
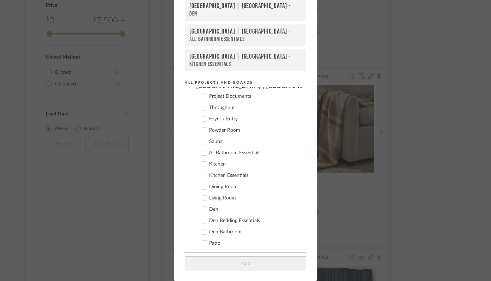
click at [202, 198] on icon at bounding box center [204, 198] width 5 height 5
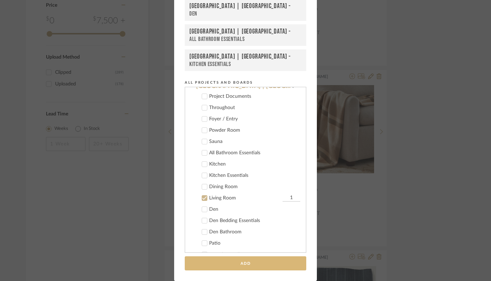
click at [269, 266] on button "Add" at bounding box center [245, 263] width 121 height 14
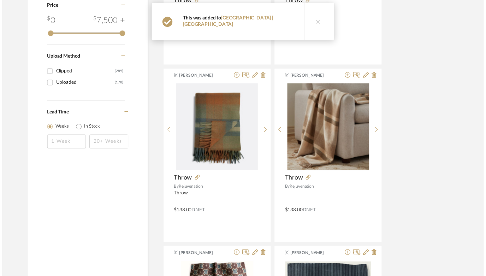
scroll to position [628, 0]
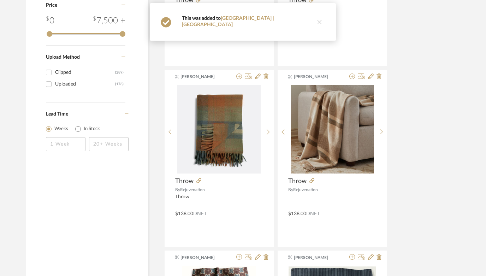
click at [317, 19] on icon at bounding box center [319, 21] width 5 height 5
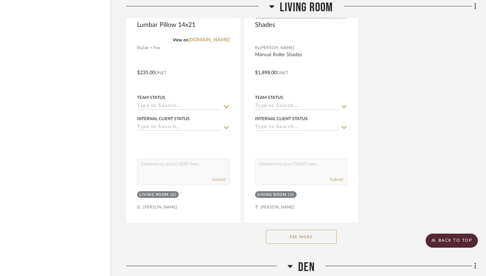
scroll to position [8724, 23]
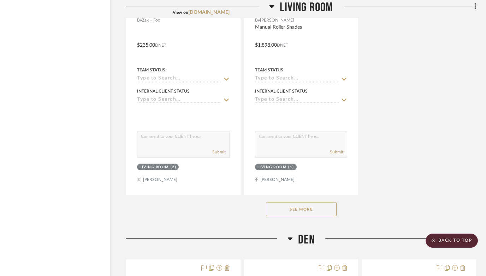
click at [312, 202] on button "See More" at bounding box center [301, 209] width 71 height 14
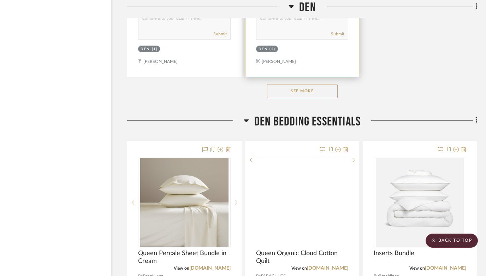
scroll to position [13022, 22]
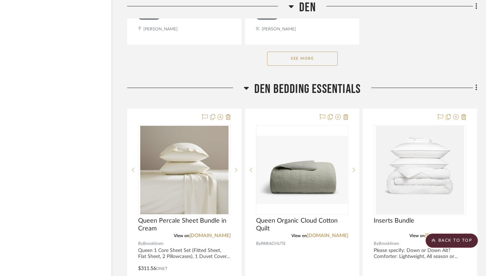
click at [292, 52] on button "See More" at bounding box center [302, 59] width 71 height 14
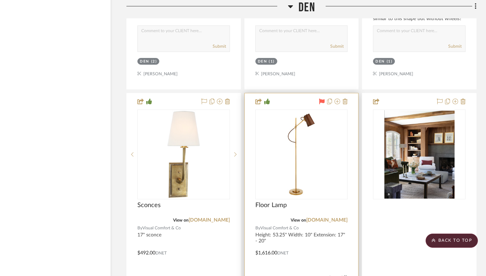
scroll to position [14858, 22]
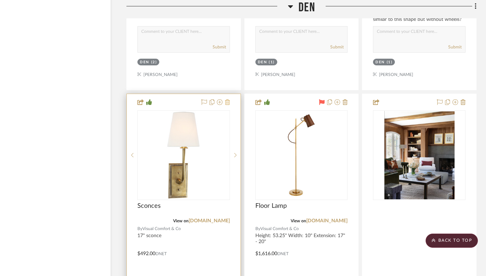
click at [227, 99] on icon at bounding box center [227, 102] width 5 height 6
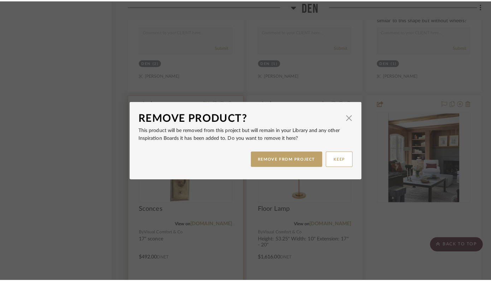
scroll to position [0, 0]
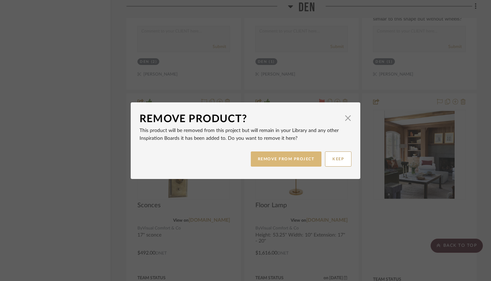
click at [284, 159] on button "REMOVE FROM PROJECT" at bounding box center [286, 159] width 71 height 15
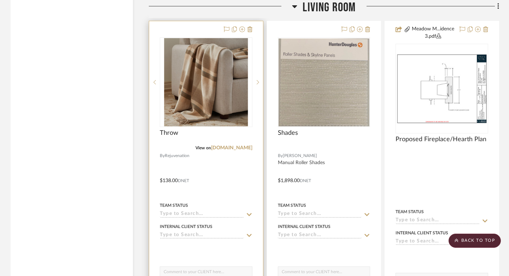
scroll to position [8577, 0]
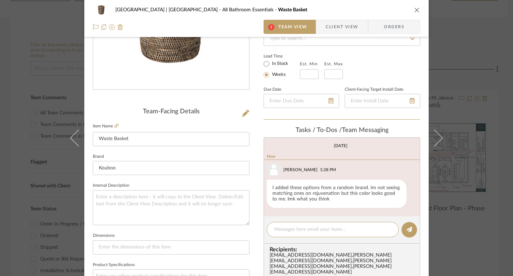
scroll to position [137, 0]
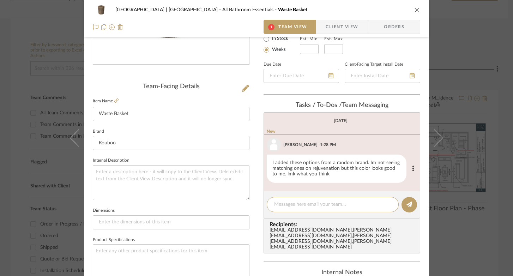
click at [331, 173] on div "I added these options from a random brand. Im not seeing matching ones on rejuv…" at bounding box center [337, 169] width 140 height 28
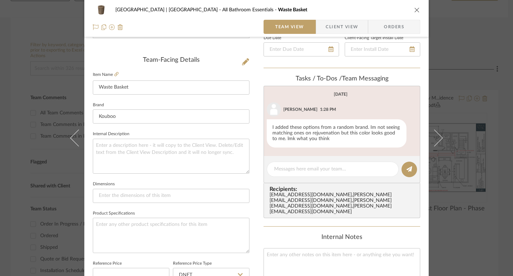
scroll to position [167, 0]
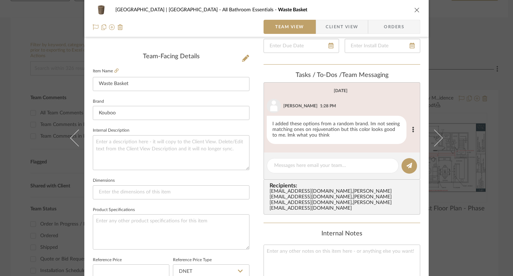
click at [326, 134] on div "I added these options from a random brand. Im not seeing matching ones on rejuv…" at bounding box center [337, 130] width 140 height 28
click at [322, 164] on textarea at bounding box center [332, 165] width 117 height 7
drag, startPoint x: 335, startPoint y: 166, endPoint x: 255, endPoint y: 166, distance: 80.2
click at [255, 166] on div "Meadow Mountain | [GEOGRAPHIC_DATA] All Bathroom Essentials Waste Basket Team V…" at bounding box center [256, 164] width 345 height 652
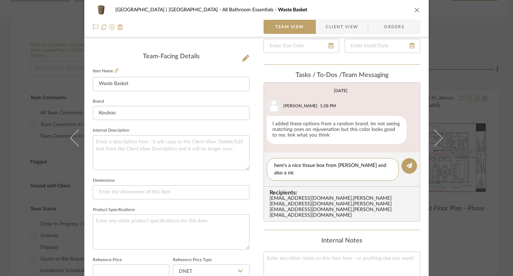
scroll to position [0, 0]
paste textarea "https://nickeykehoe.com/products/column-tissue-box-cover?variant=40547088990269…"
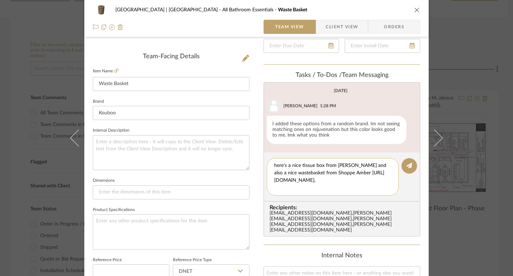
scroll to position [44, 0]
paste textarea "https://shoppe.amberinteriordesign.com/products/handwoven-scallop-tabletop-bask…"
type textarea "here's a nice tissue box from Nicky Kehoe and also a nice wastebasket from Shop…"
click at [407, 166] on icon at bounding box center [410, 166] width 6 height 6
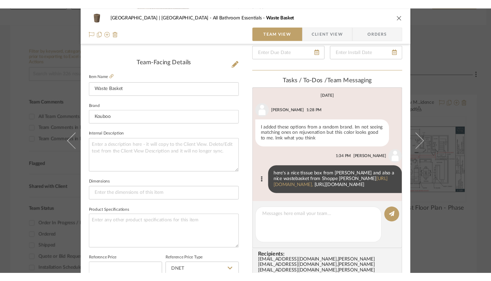
scroll to position [65, 0]
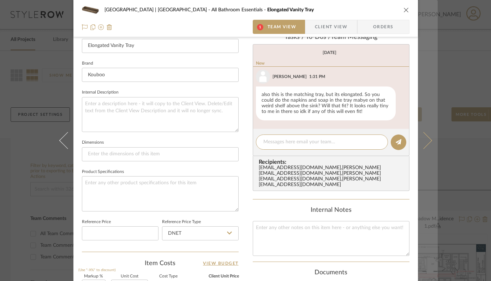
scroll to position [207, 0]
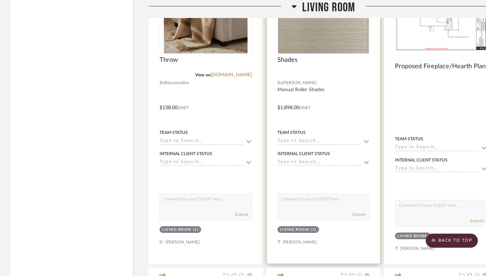
scroll to position [8663, 0]
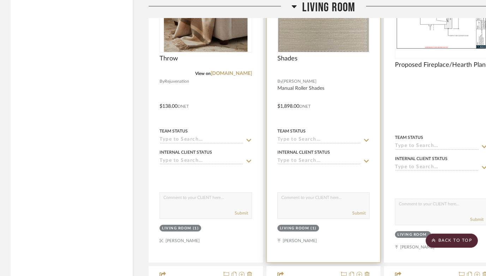
click at [356, 137] on input at bounding box center [320, 140] width 84 height 7
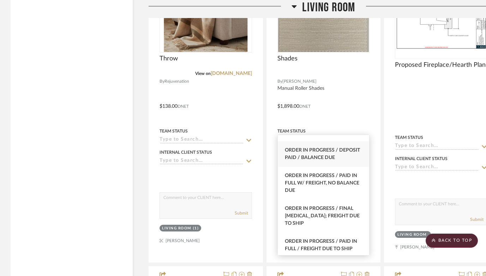
scroll to position [743, 0]
click at [328, 159] on span "Order in Progress / Deposit Paid / Balance due" at bounding box center [322, 154] width 75 height 12
type input "10/13/2025"
type input "Order in Progress / Deposit Paid / Balance due"
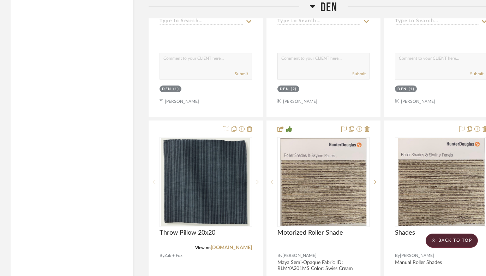
scroll to position [12997, 0]
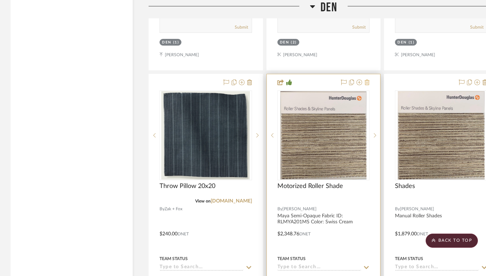
click at [368, 79] on icon at bounding box center [367, 82] width 5 height 6
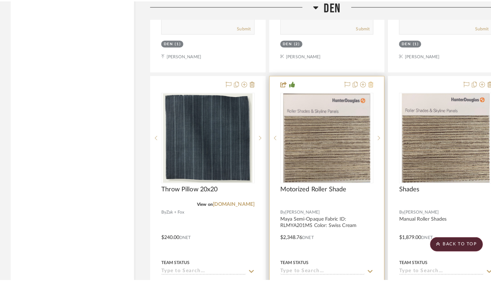
scroll to position [0, 0]
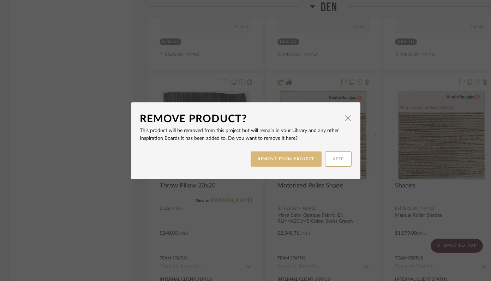
click at [298, 156] on button "REMOVE FROM PROJECT" at bounding box center [286, 159] width 71 height 15
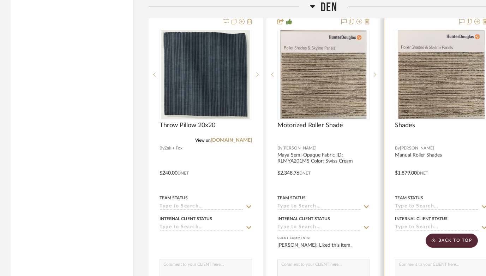
scroll to position [13079, 0]
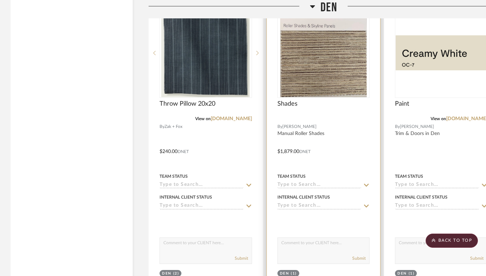
click at [336, 182] on input at bounding box center [320, 185] width 84 height 7
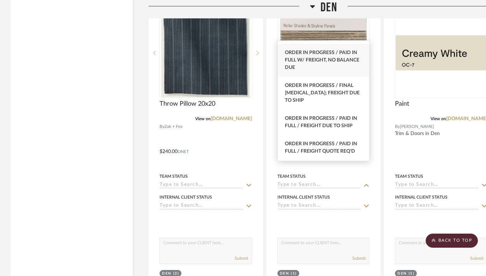
scroll to position [741, 0]
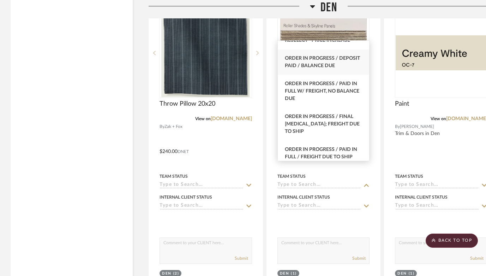
click at [315, 67] on span "Order in Progress / Deposit Paid / Balance due" at bounding box center [322, 62] width 75 height 12
type input "10/13/2025"
type input "Order in Progress / Deposit Paid / Balance due"
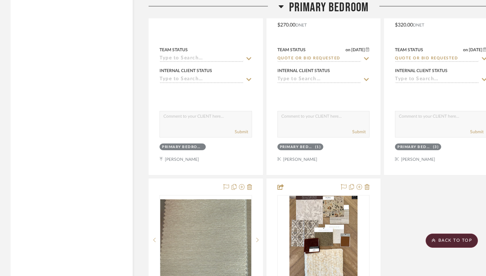
scroll to position [18887, 0]
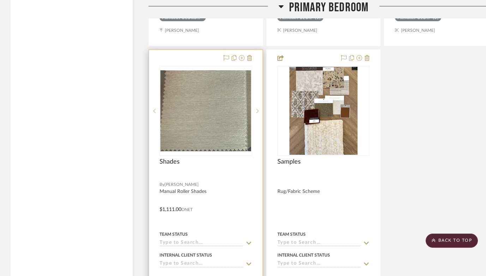
click at [206, 240] on input at bounding box center [202, 243] width 84 height 7
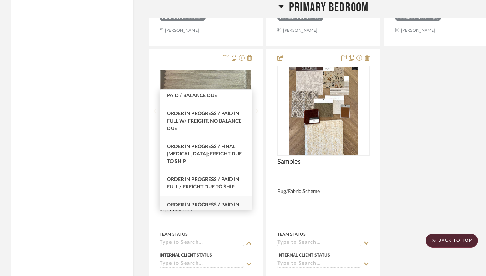
scroll to position [747, 0]
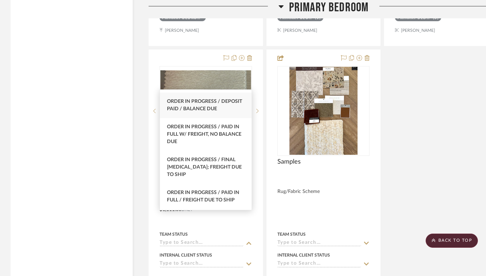
click at [196, 111] on span "Order in Progress / Deposit Paid / Balance due" at bounding box center [204, 105] width 75 height 12
type input "10/13/2025"
type input "Order in Progress / Deposit Paid / Balance due"
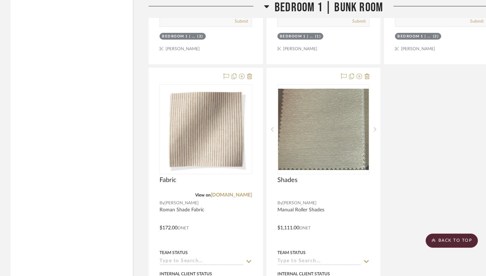
scroll to position [21574, 0]
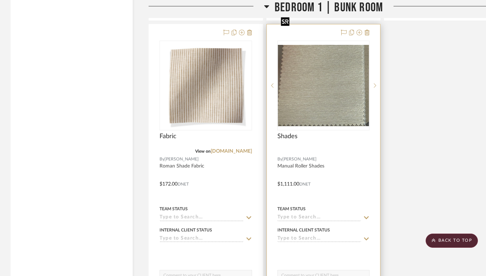
click at [330, 76] on img "0" at bounding box center [323, 85] width 91 height 81
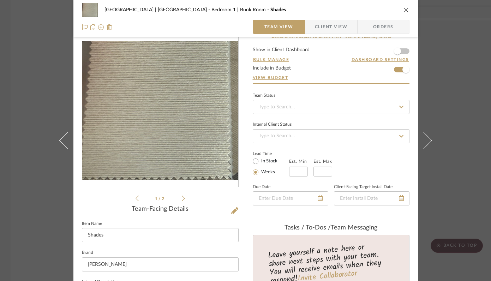
scroll to position [0, 0]
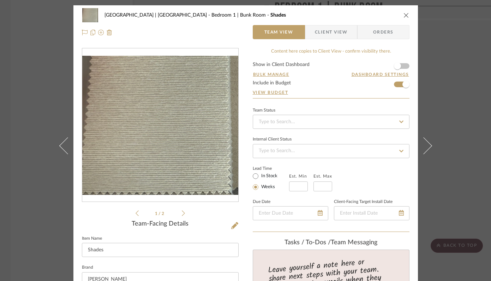
click at [404, 15] on icon "close" at bounding box center [407, 15] width 6 height 6
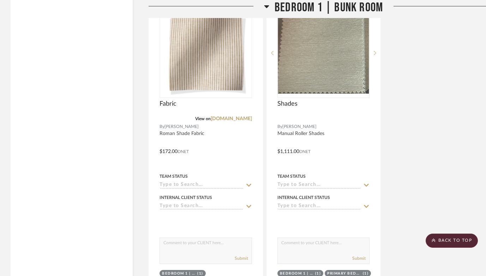
scroll to position [21609, 0]
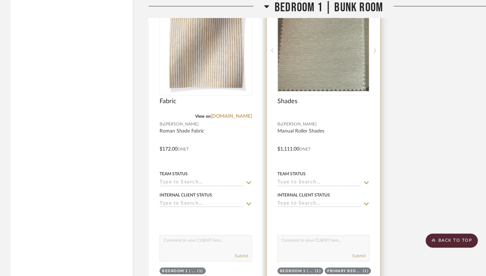
click at [307, 179] on input at bounding box center [320, 182] width 84 height 7
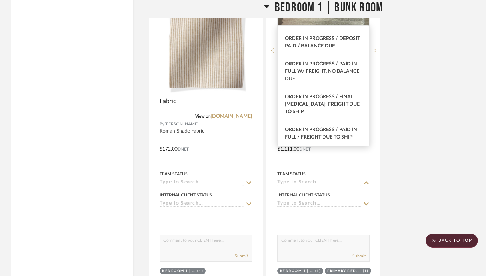
scroll to position [716, 0]
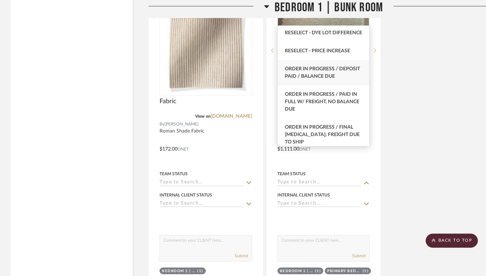
click at [309, 77] on span "Order in Progress / Deposit Paid / Balance due" at bounding box center [322, 72] width 75 height 12
type input "10/13/2025"
type input "Order in Progress / Deposit Paid / Balance due"
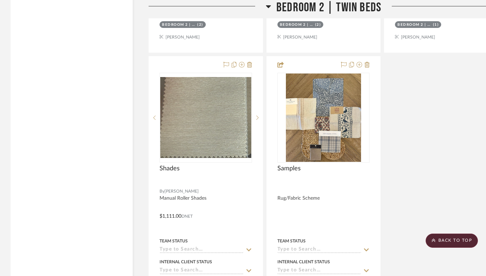
scroll to position [24580, 0]
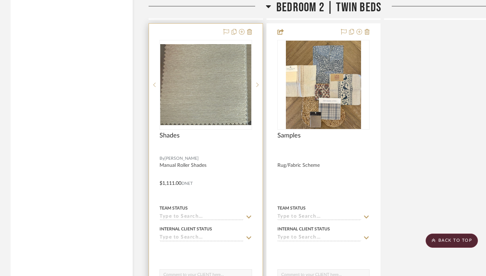
click at [215, 214] on input at bounding box center [202, 217] width 84 height 7
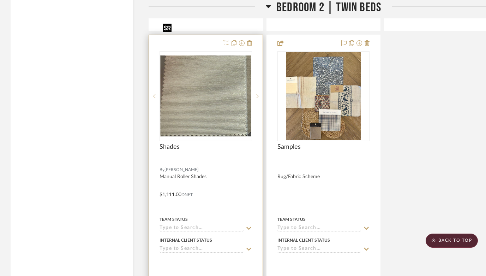
scroll to position [24568, 0]
click at [219, 225] on input at bounding box center [202, 228] width 84 height 7
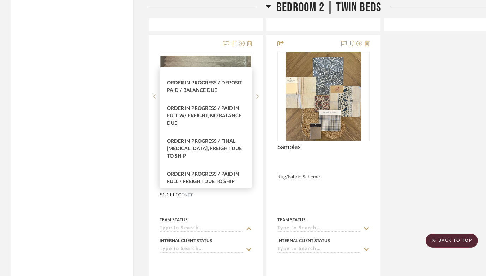
scroll to position [743, 0]
click at [203, 93] on span "Order in Progress / Deposit Paid / Balance due" at bounding box center [204, 87] width 75 height 12
type input "10/13/2025"
type input "Order in Progress / Deposit Paid / Balance due"
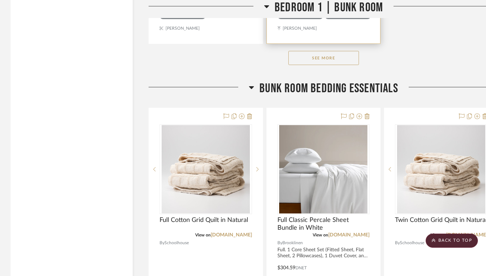
scroll to position [21903, 0]
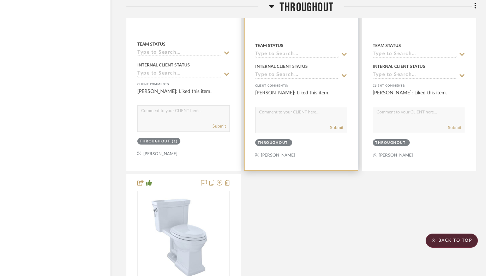
scroll to position [1907, 22]
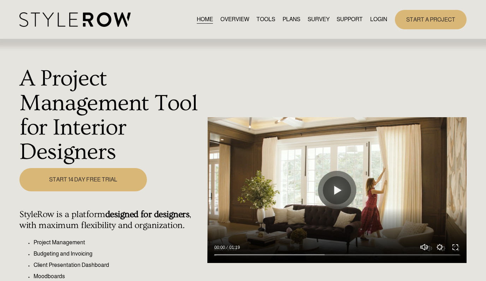
click at [376, 20] on link "LOGIN" at bounding box center [378, 20] width 17 height 10
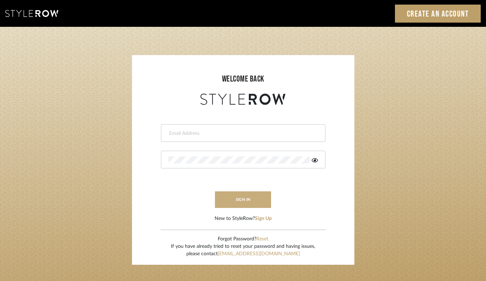
type input "[PERSON_NAME][EMAIL_ADDRESS][DOMAIN_NAME]"
click at [234, 206] on button "sign in" at bounding box center [243, 199] width 57 height 17
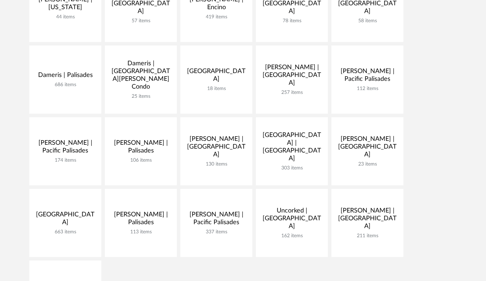
scroll to position [210, 0]
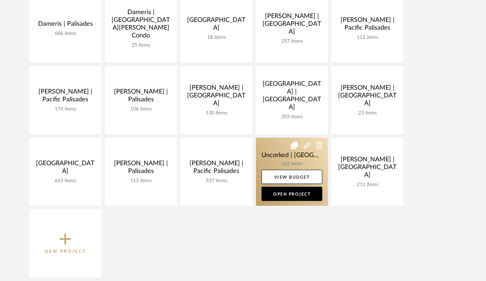
click at [275, 155] on link at bounding box center [292, 172] width 72 height 68
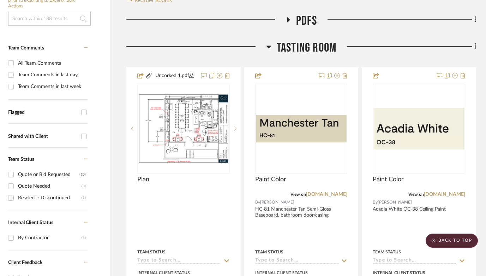
scroll to position [0, 22]
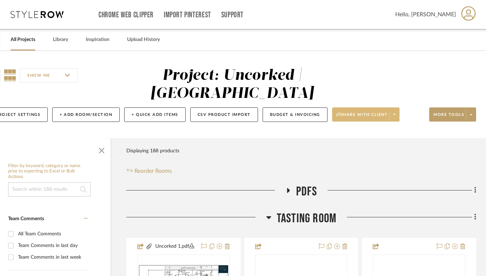
click at [360, 114] on span "Share with client" at bounding box center [363, 117] width 52 height 11
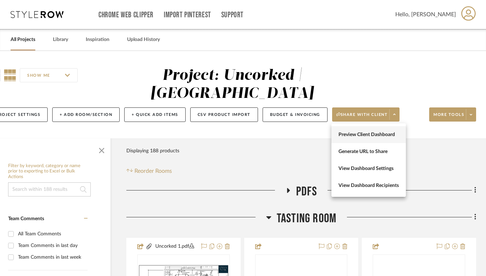
click at [346, 135] on span "Preview Client Dashboard" at bounding box center [369, 135] width 60 height 6
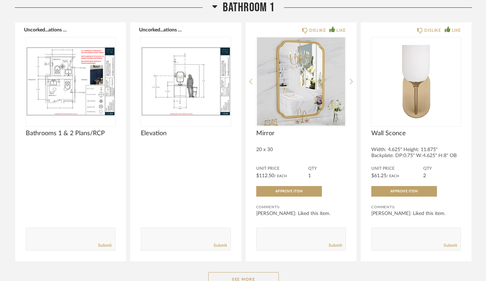
scroll to position [608, 0]
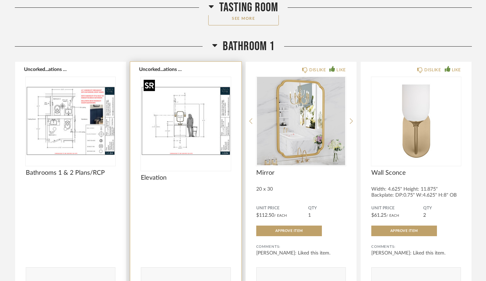
click at [0, 0] on img at bounding box center [0, 0] width 0 height 0
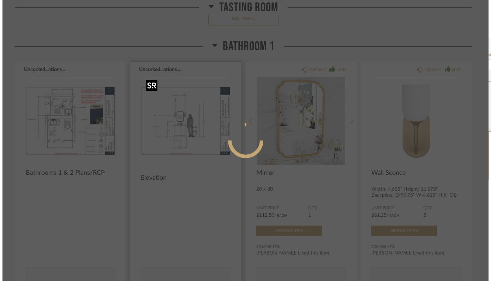
scroll to position [0, 0]
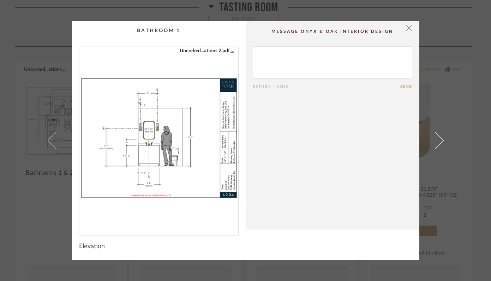
click at [147, 121] on img "0" at bounding box center [158, 138] width 159 height 183
click at [406, 32] on span "button" at bounding box center [409, 28] width 14 height 14
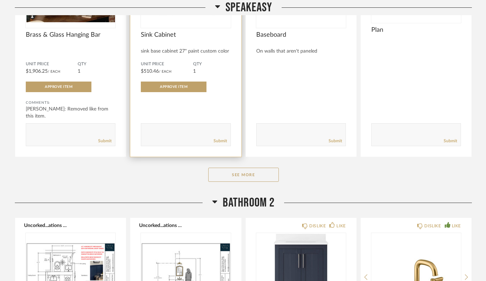
scroll to position [1060, 0]
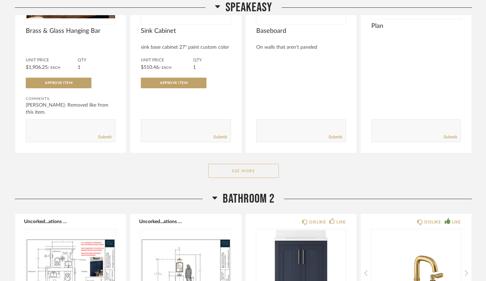
click at [243, 168] on button "See More" at bounding box center [243, 171] width 71 height 14
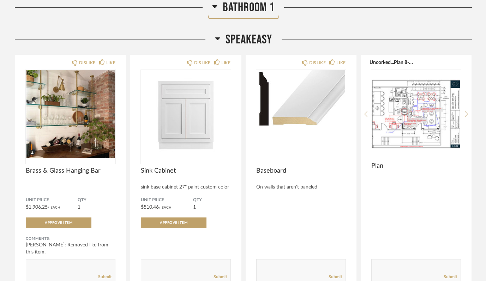
scroll to position [918, 0]
